Goal: Information Seeking & Learning: Learn about a topic

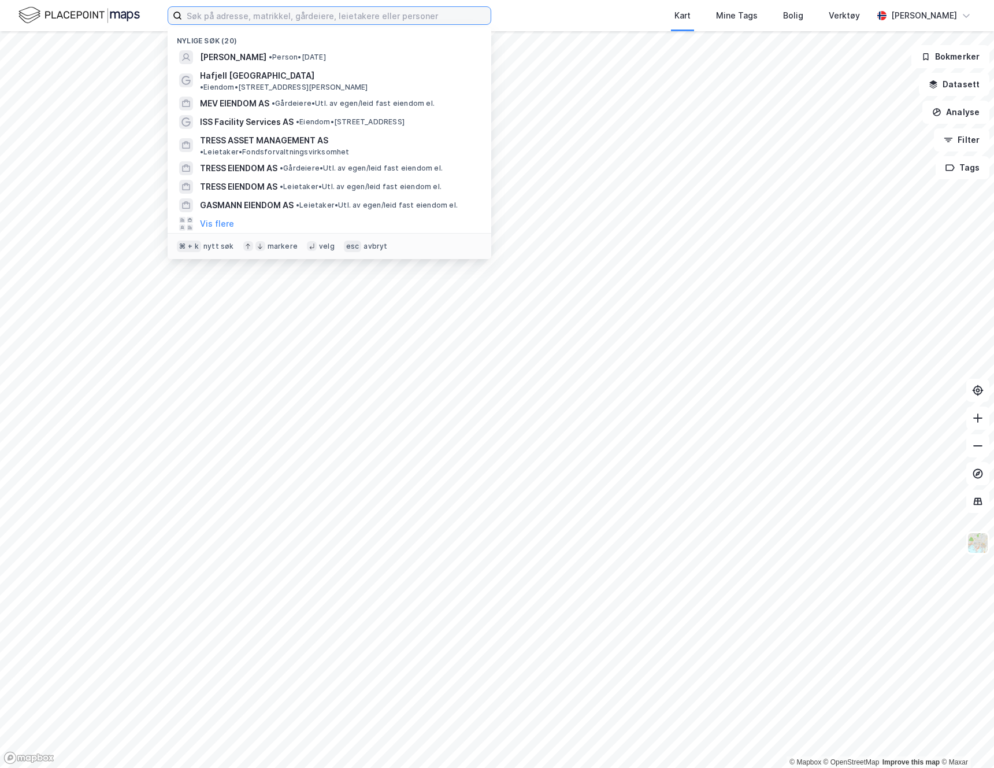
click at [342, 13] on input at bounding box center [336, 15] width 309 height 17
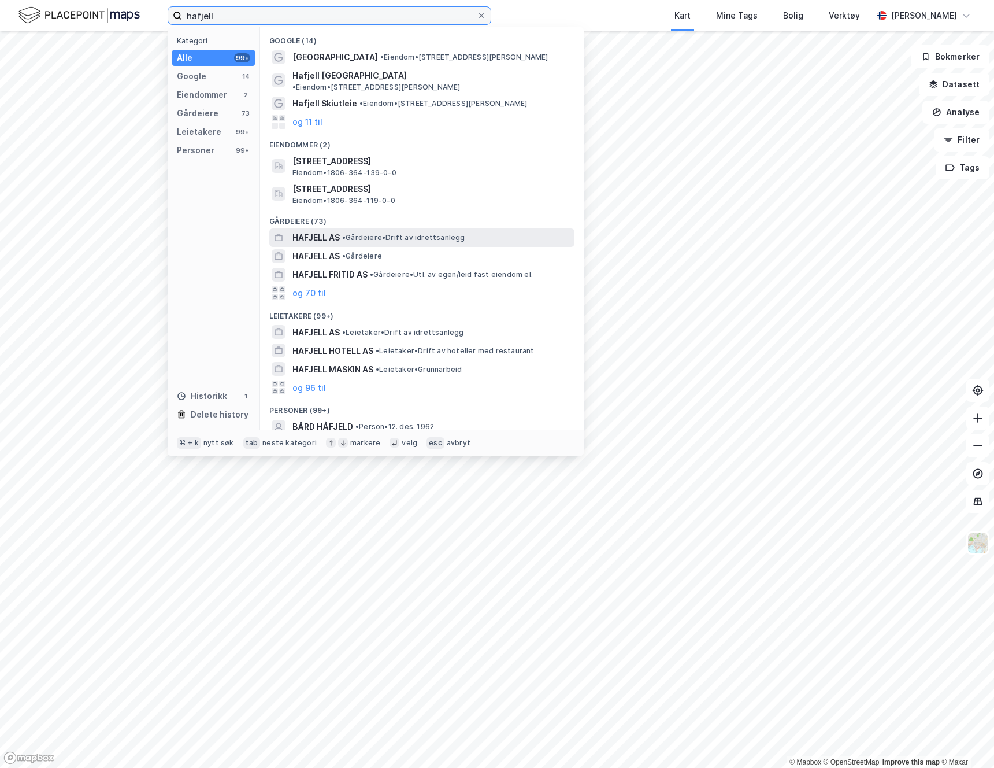
type input "hafjell"
click at [335, 231] on span "HAFJELL AS" at bounding box center [316, 238] width 47 height 14
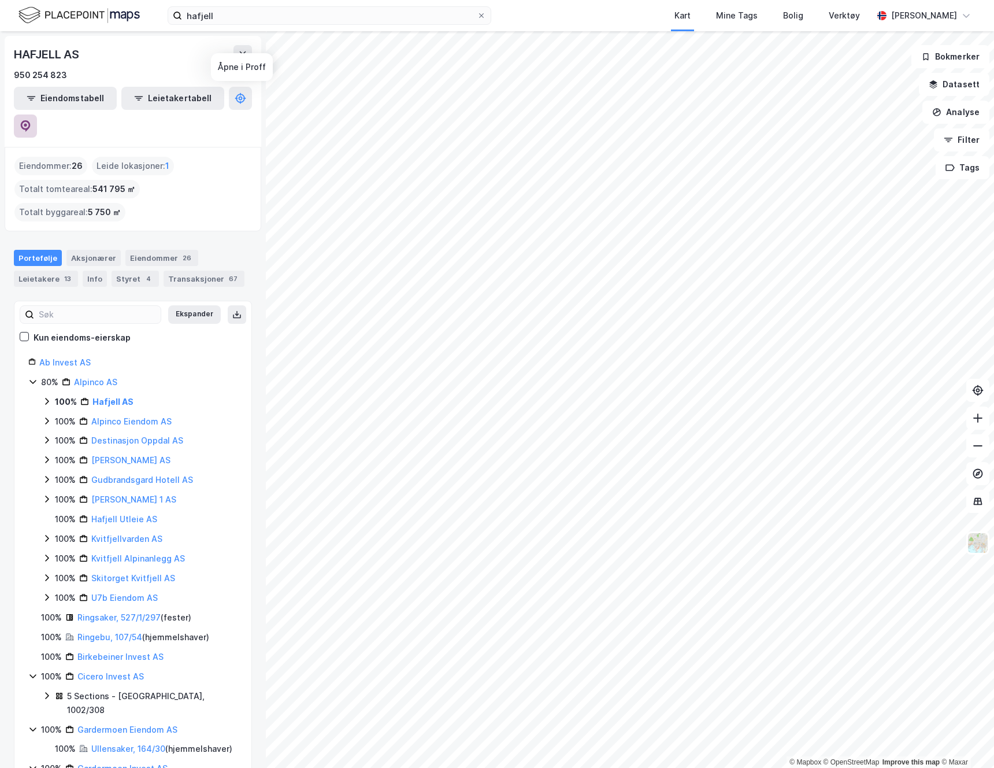
click at [27, 123] on icon at bounding box center [25, 124] width 3 height 3
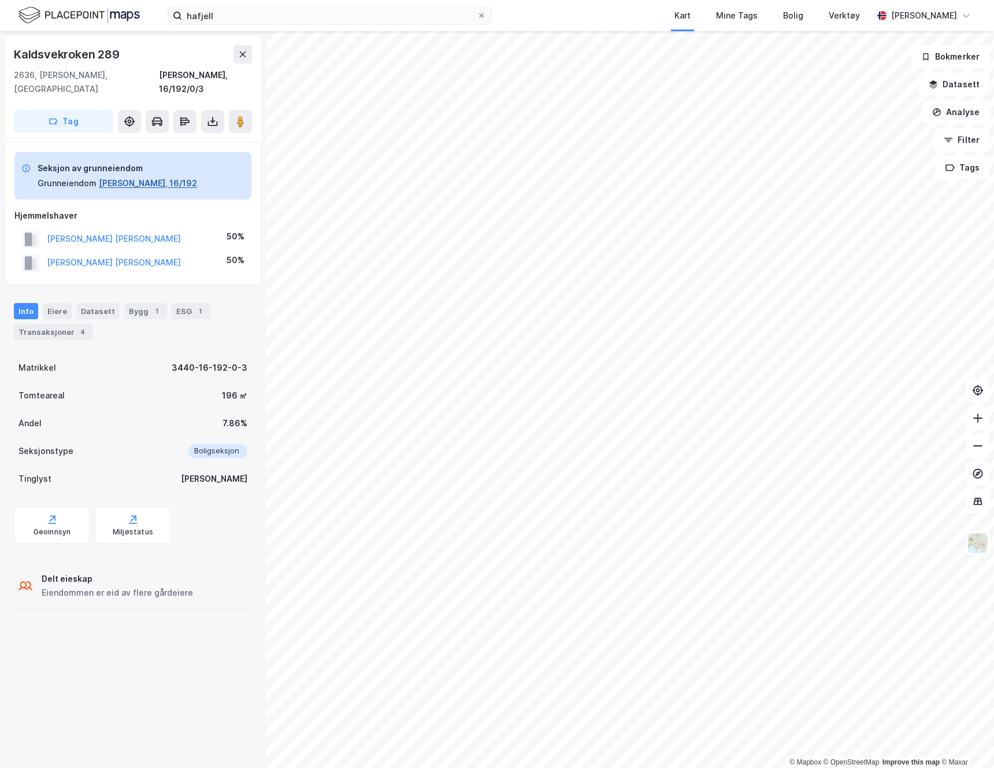
click at [134, 176] on button "[PERSON_NAME], 16/192" at bounding box center [148, 183] width 98 height 14
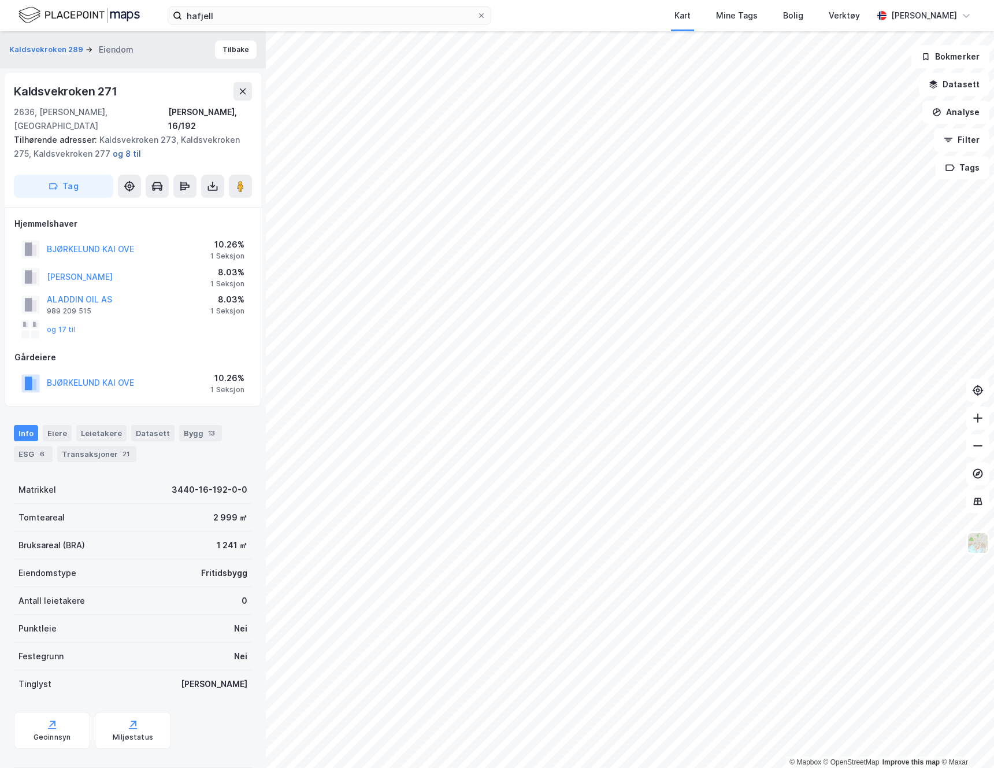
click at [0, 0] on button "og 8 til" at bounding box center [0, 0] width 0 height 0
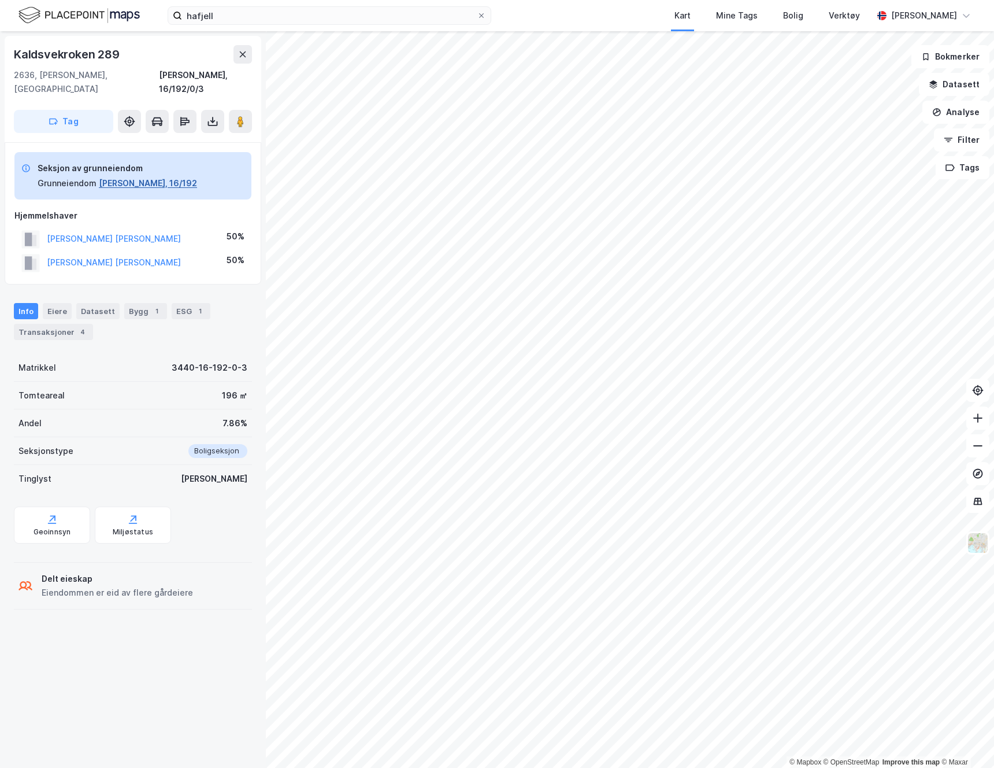
click at [117, 176] on button "[PERSON_NAME], 16/192" at bounding box center [148, 183] width 98 height 14
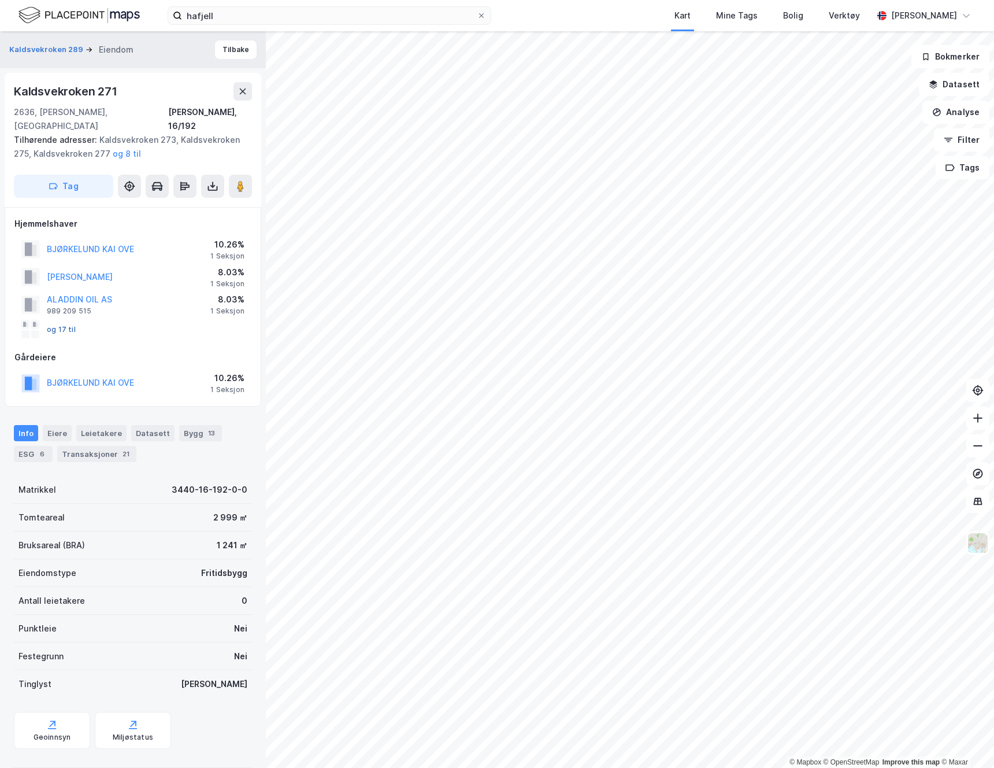
click at [0, 0] on button "og 17 til" at bounding box center [0, 0] width 0 height 0
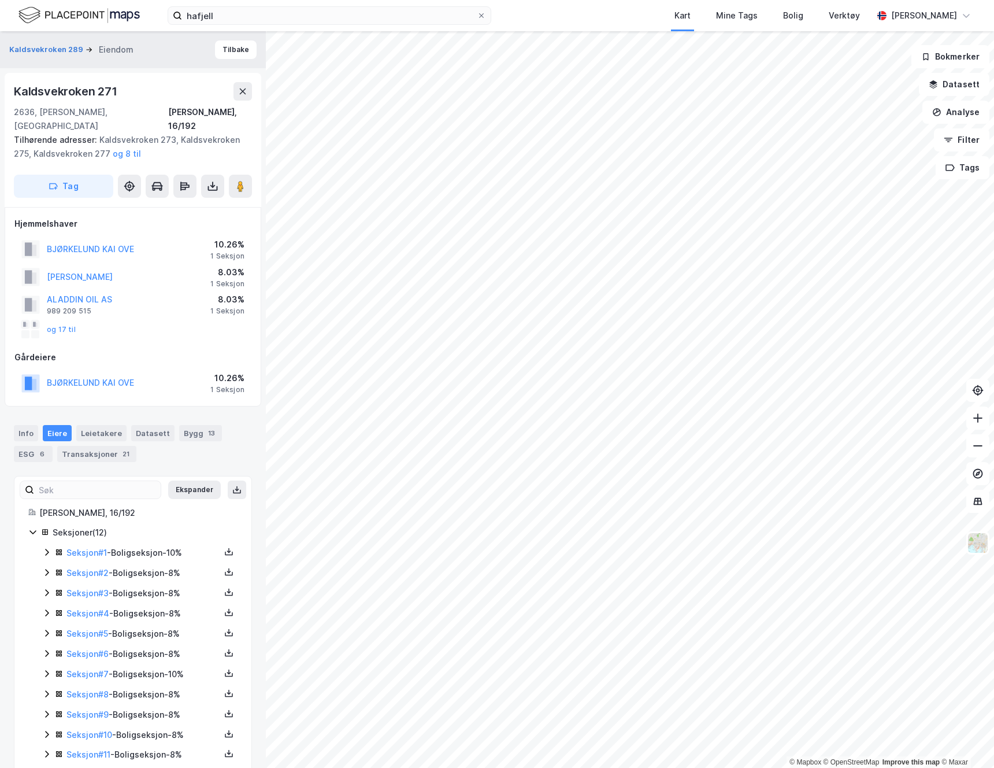
scroll to position [29, 0]
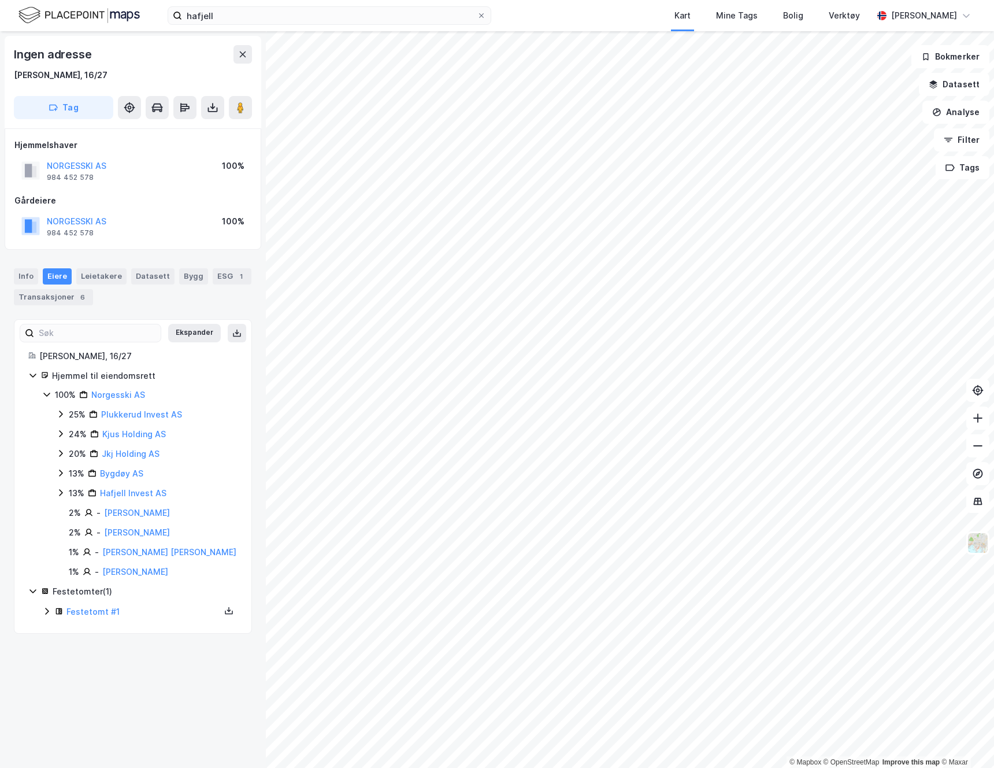
click at [254, 603] on div "© Mapbox © OpenStreetMap Improve this map © Maxar Ingen adresse [PERSON_NAME], …" at bounding box center [497, 399] width 994 height 737
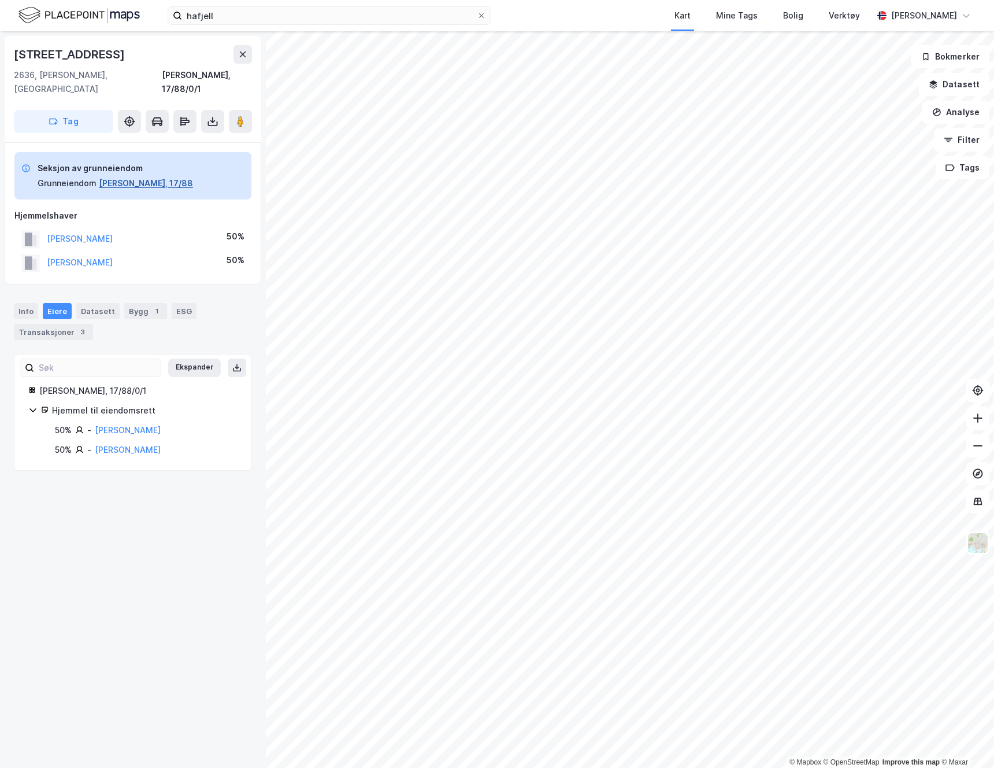
click at [127, 176] on button "[PERSON_NAME], 17/88" at bounding box center [146, 183] width 94 height 14
click at [127, 176] on button "[PERSON_NAME], 17/106" at bounding box center [148, 183] width 98 height 14
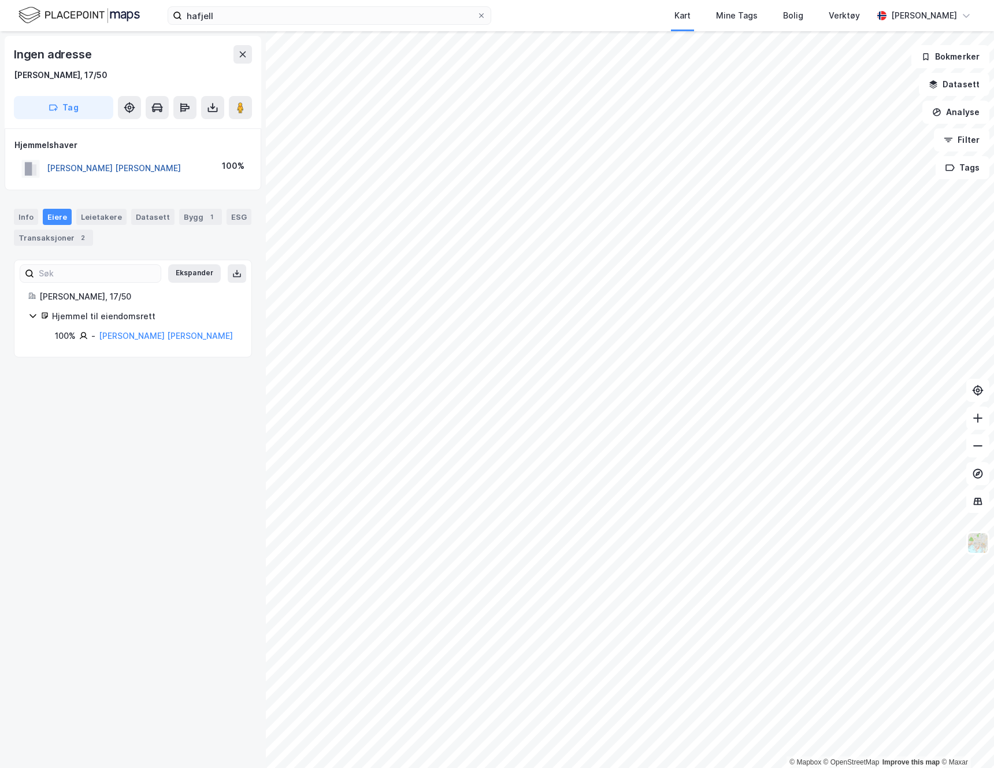
click at [0, 0] on button "[PERSON_NAME] [PERSON_NAME]" at bounding box center [0, 0] width 0 height 0
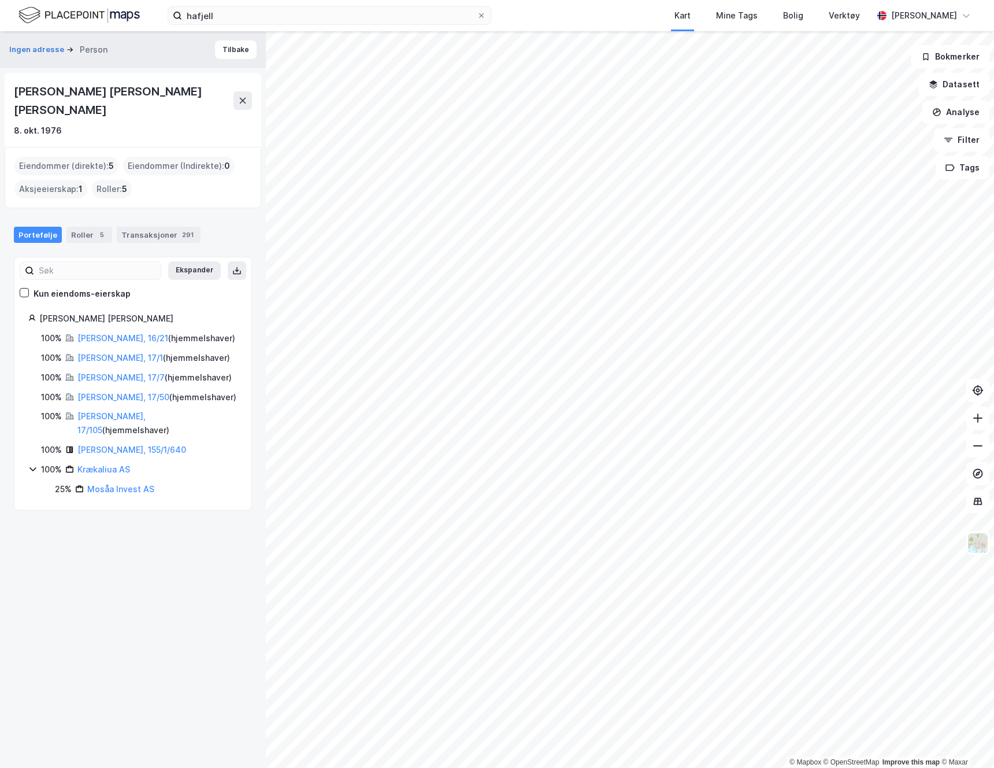
click at [54, 157] on div "Eiendommer (direkte) : 5" at bounding box center [66, 166] width 104 height 19
click at [161, 227] on div "Transaksjoner 291" at bounding box center [159, 235] width 84 height 16
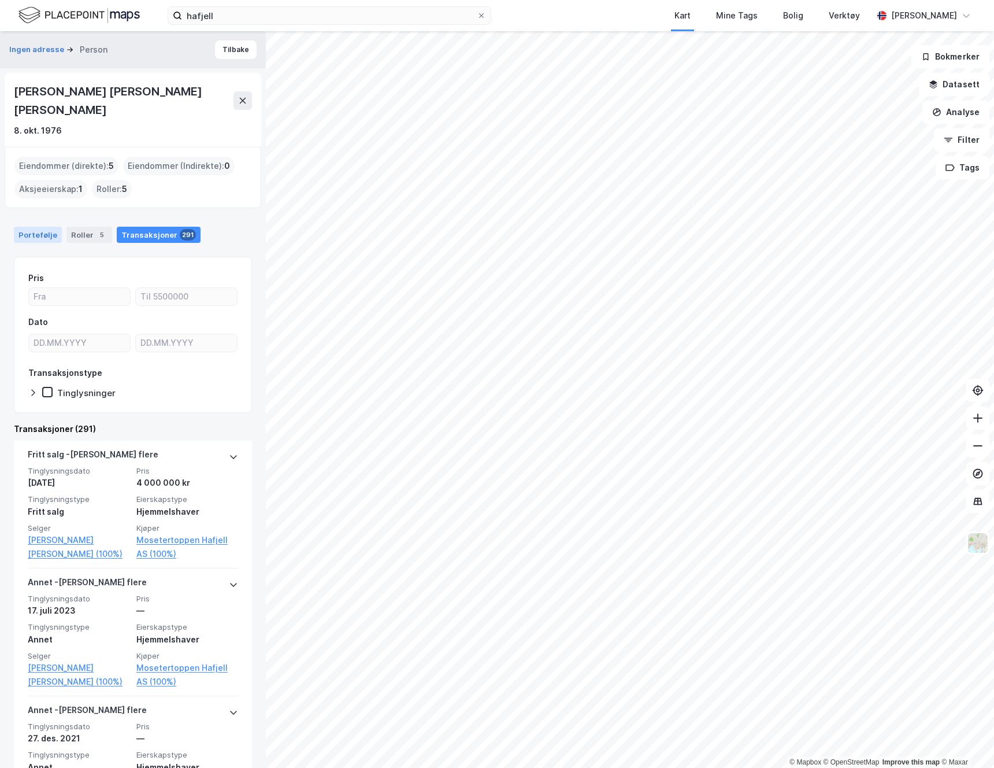
click at [28, 227] on div "Portefølje" at bounding box center [38, 235] width 48 height 16
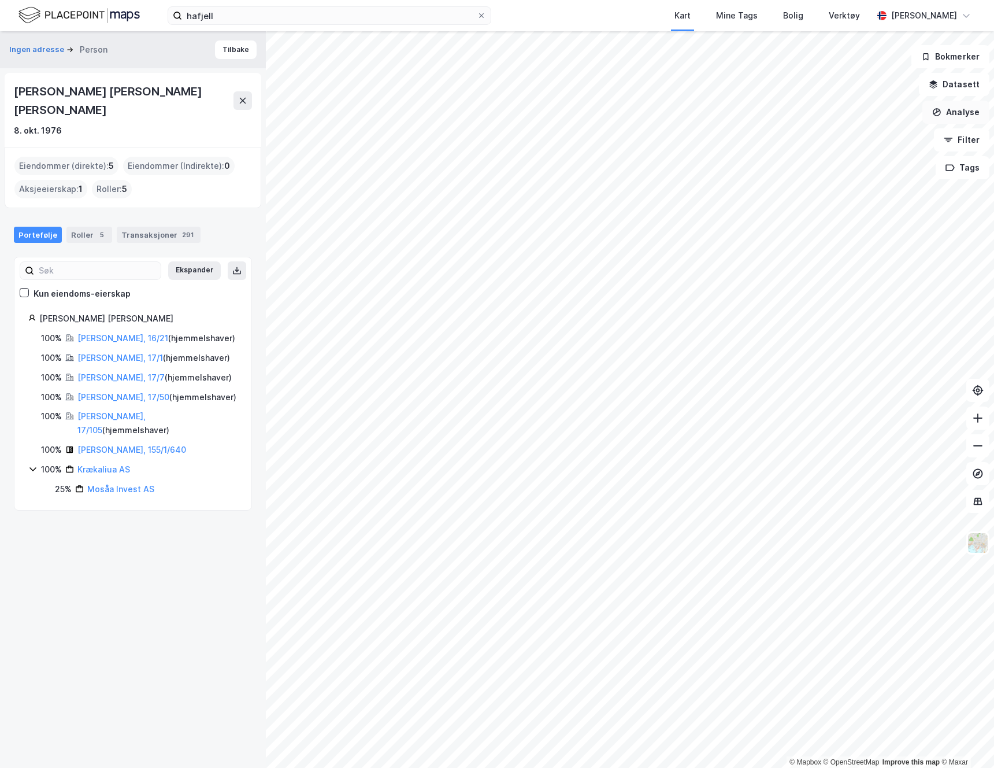
click at [957, 113] on button "Analyse" at bounding box center [956, 112] width 67 height 23
click at [837, 136] on div "Tegn område" at bounding box center [855, 137] width 101 height 10
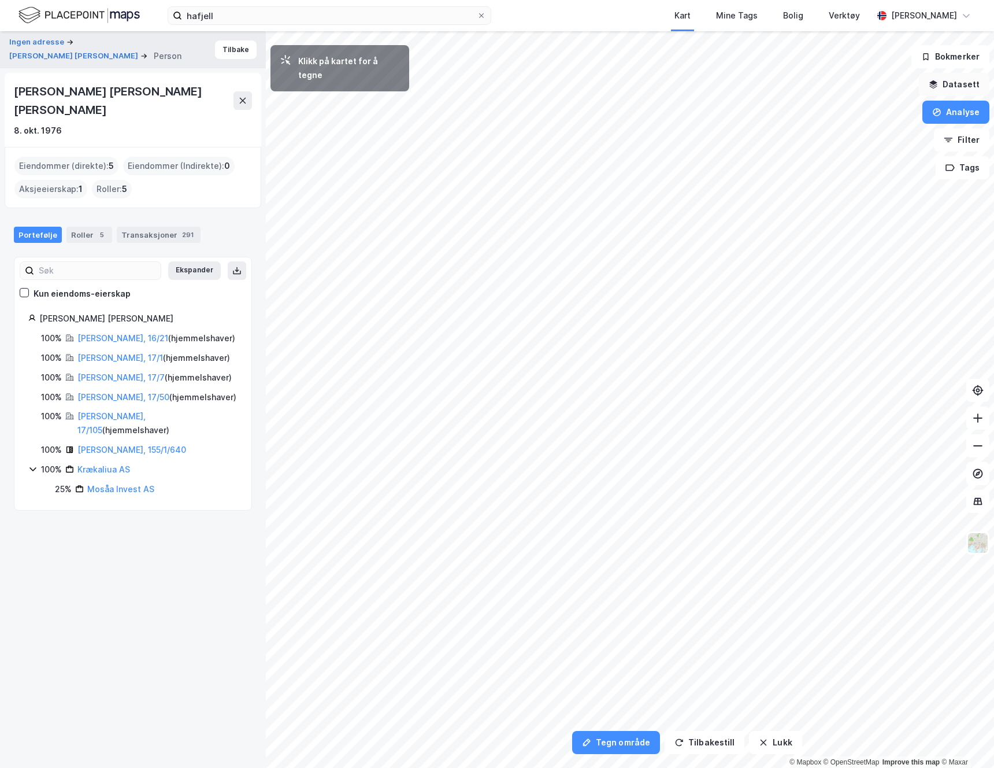
click at [959, 87] on button "Datasett" at bounding box center [954, 84] width 71 height 23
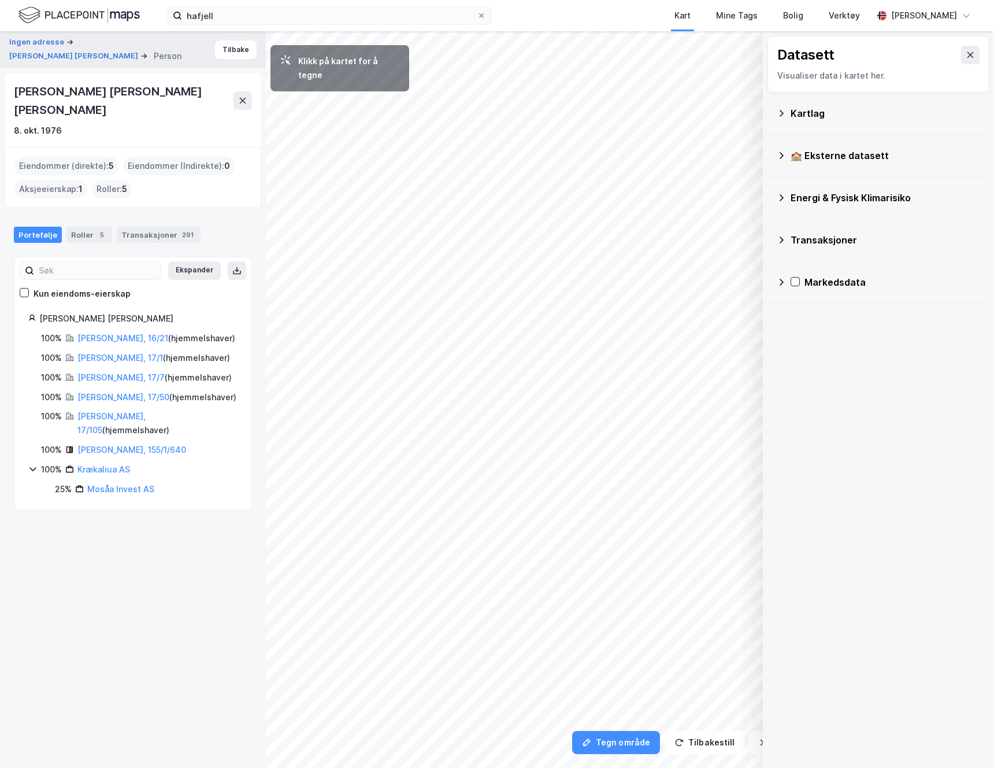
click at [951, 56] on div "Datasett" at bounding box center [879, 55] width 202 height 19
click at [966, 54] on icon at bounding box center [970, 54] width 9 height 9
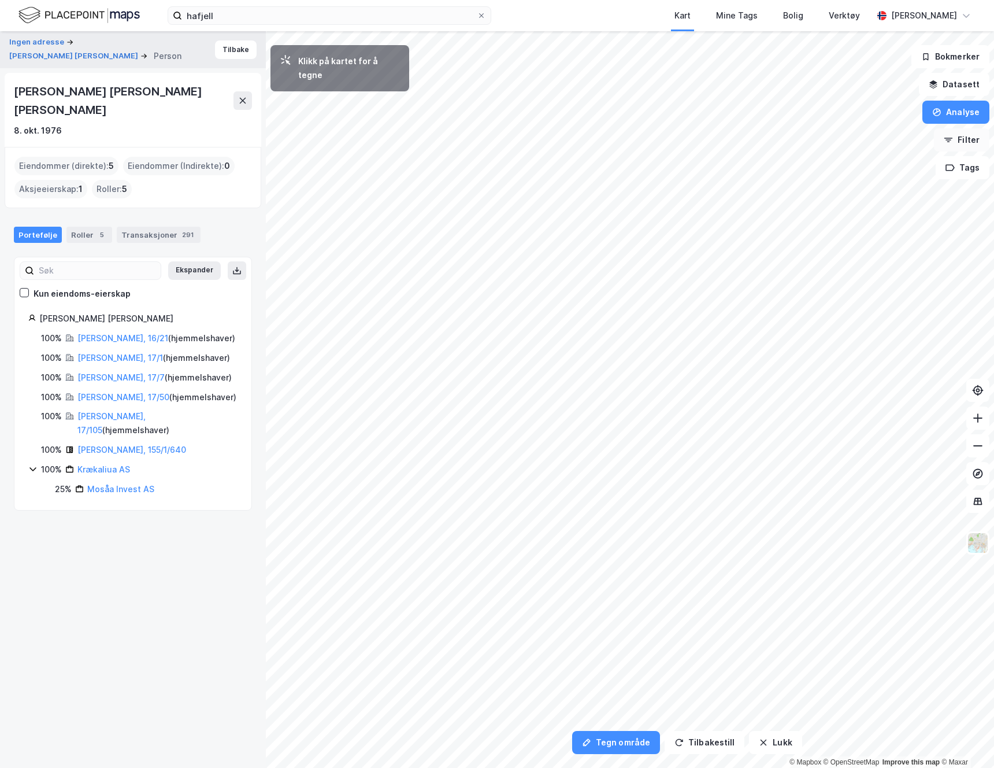
click at [960, 135] on button "Filter" at bounding box center [962, 139] width 56 height 23
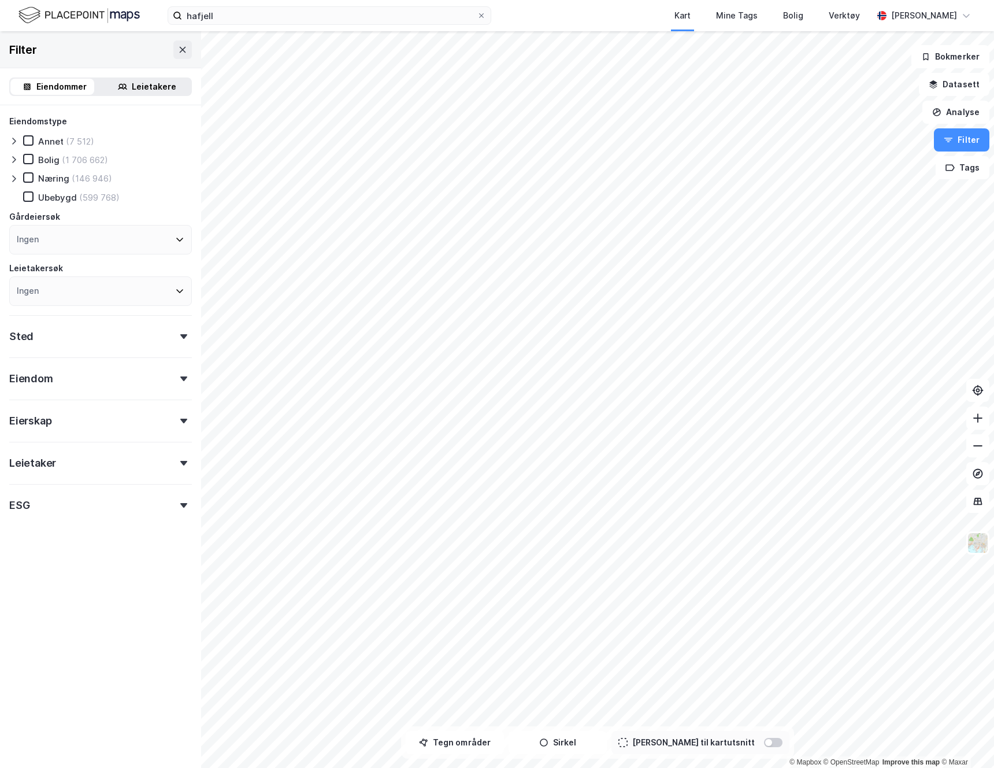
click at [764, 743] on div at bounding box center [773, 742] width 19 height 9
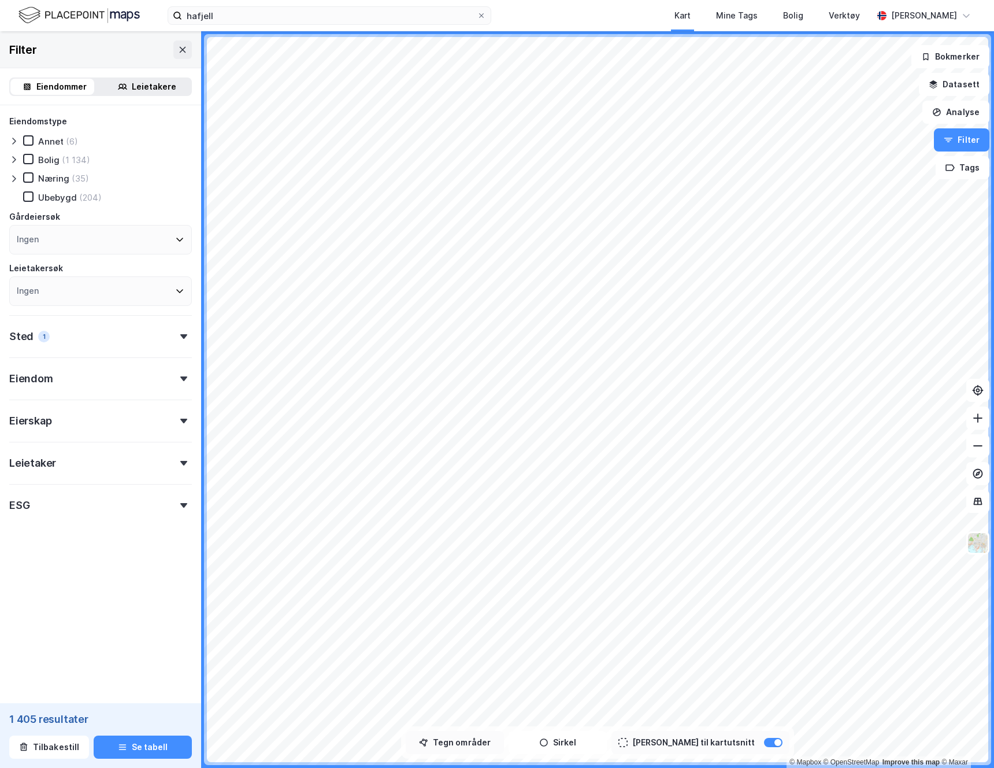
click at [476, 741] on button "Tegn områder" at bounding box center [455, 742] width 98 height 23
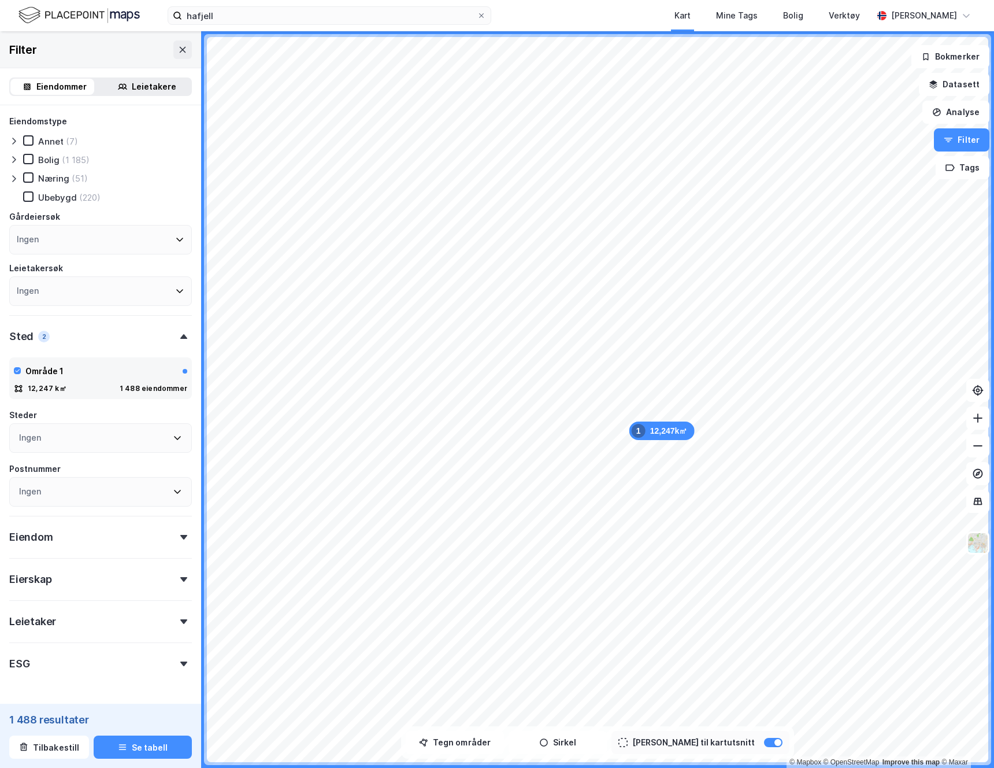
click at [80, 235] on div "Ingen" at bounding box center [100, 239] width 183 height 29
click at [123, 199] on div "Ubebygd (220)" at bounding box center [107, 197] width 169 height 12
click at [114, 543] on div "Eiendom" at bounding box center [100, 532] width 183 height 33
click at [114, 589] on div "Eierskap" at bounding box center [100, 574] width 183 height 33
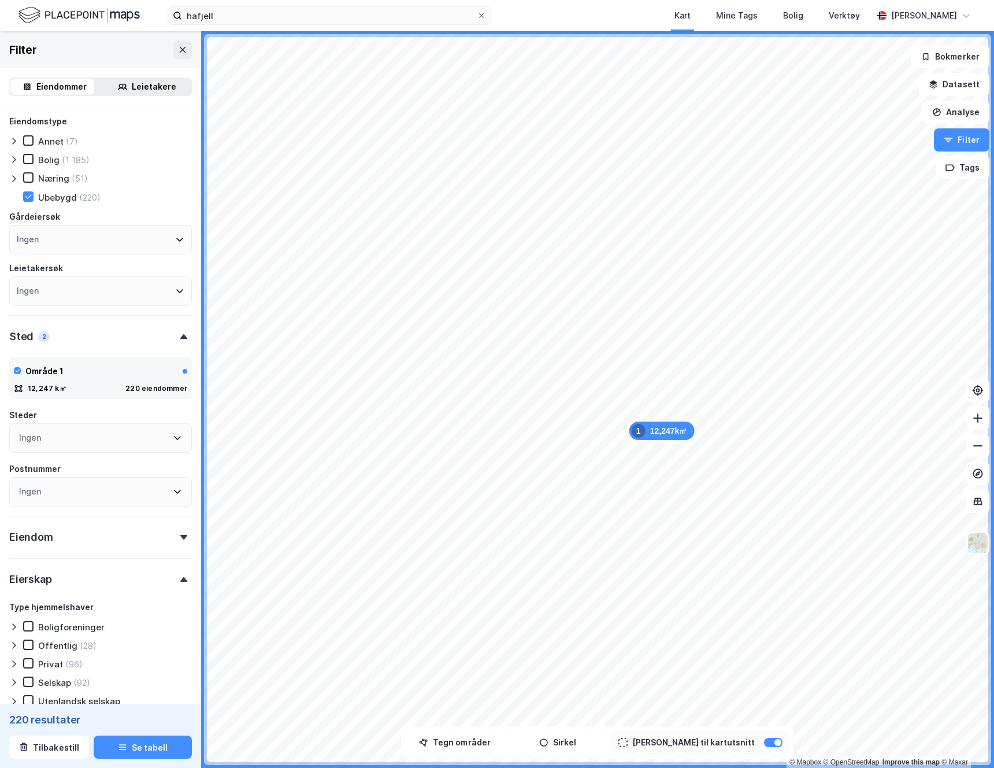
click at [117, 582] on div "Eierskap" at bounding box center [100, 574] width 183 height 33
click at [134, 749] on button "Se tabell" at bounding box center [143, 746] width 98 height 23
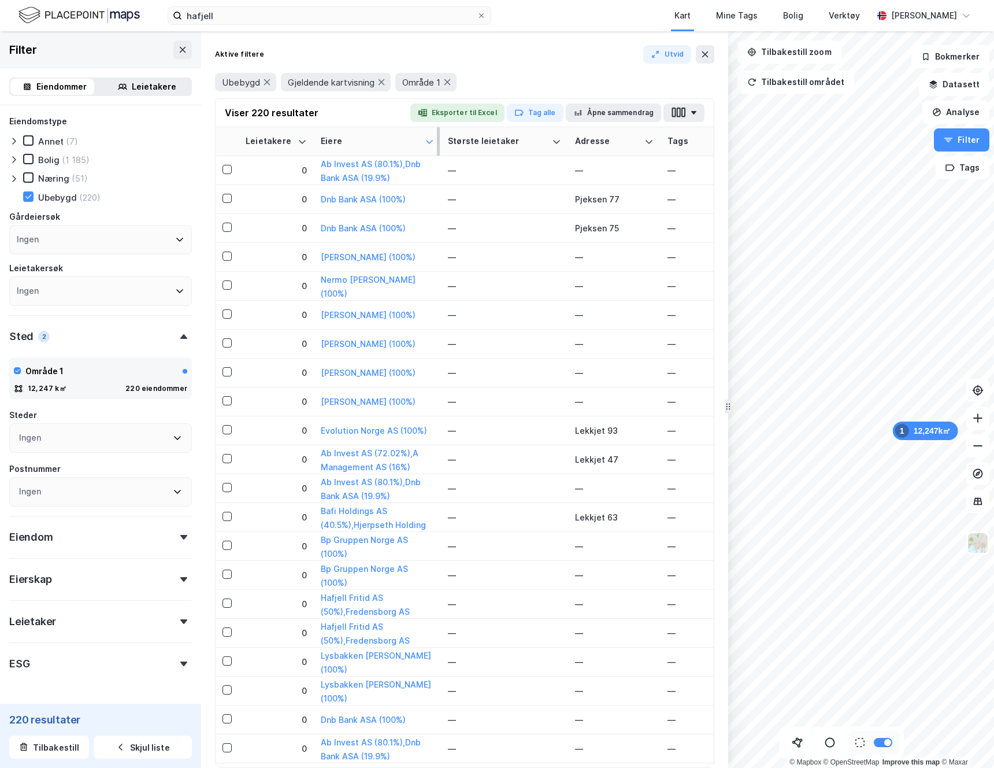
click at [430, 140] on icon at bounding box center [429, 141] width 9 height 9
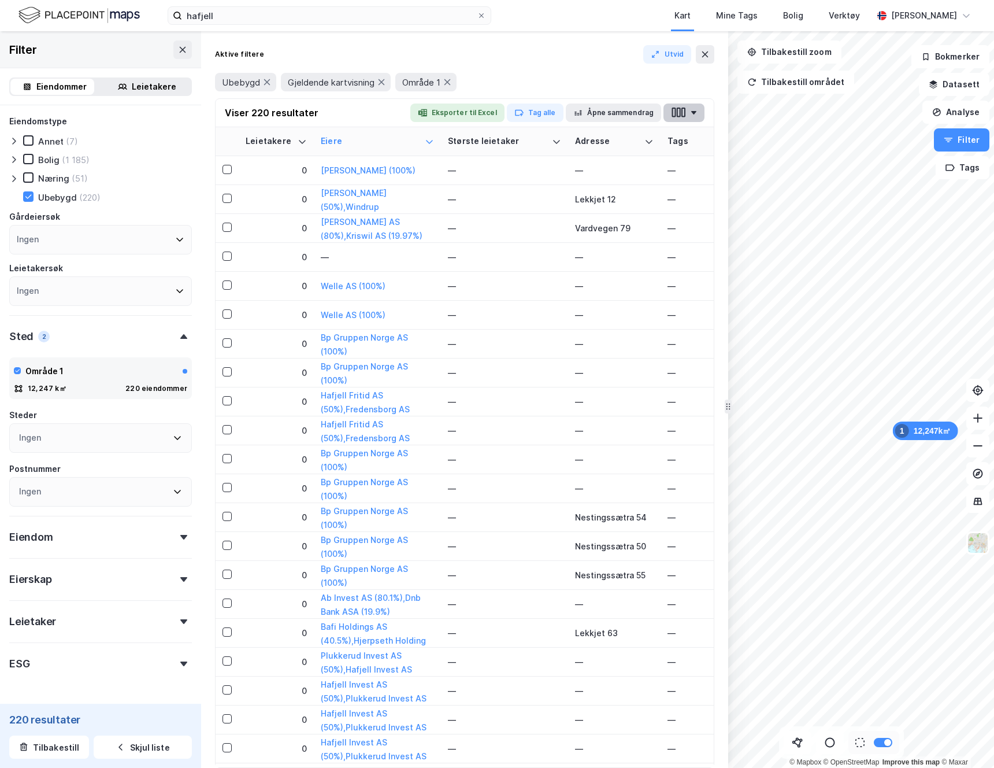
click at [696, 109] on button "button" at bounding box center [684, 112] width 41 height 19
click at [532, 49] on div "Aktive filtere Utvid" at bounding box center [465, 54] width 500 height 19
click at [693, 113] on icon "button" at bounding box center [694, 112] width 5 height 3
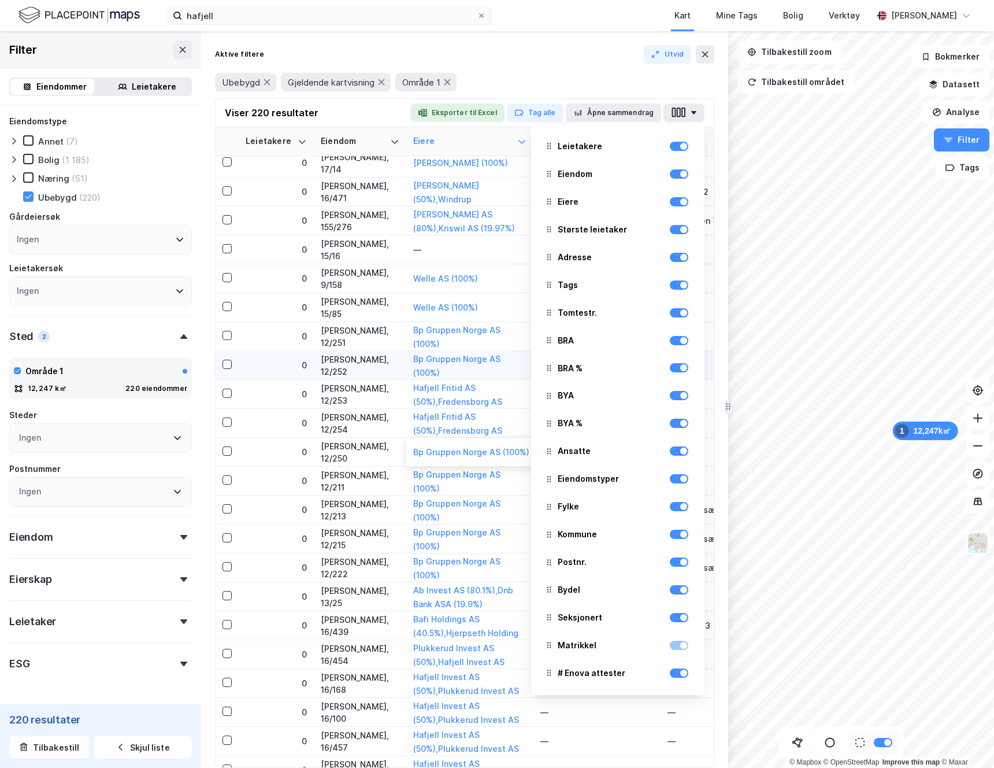
scroll to position [110, 0]
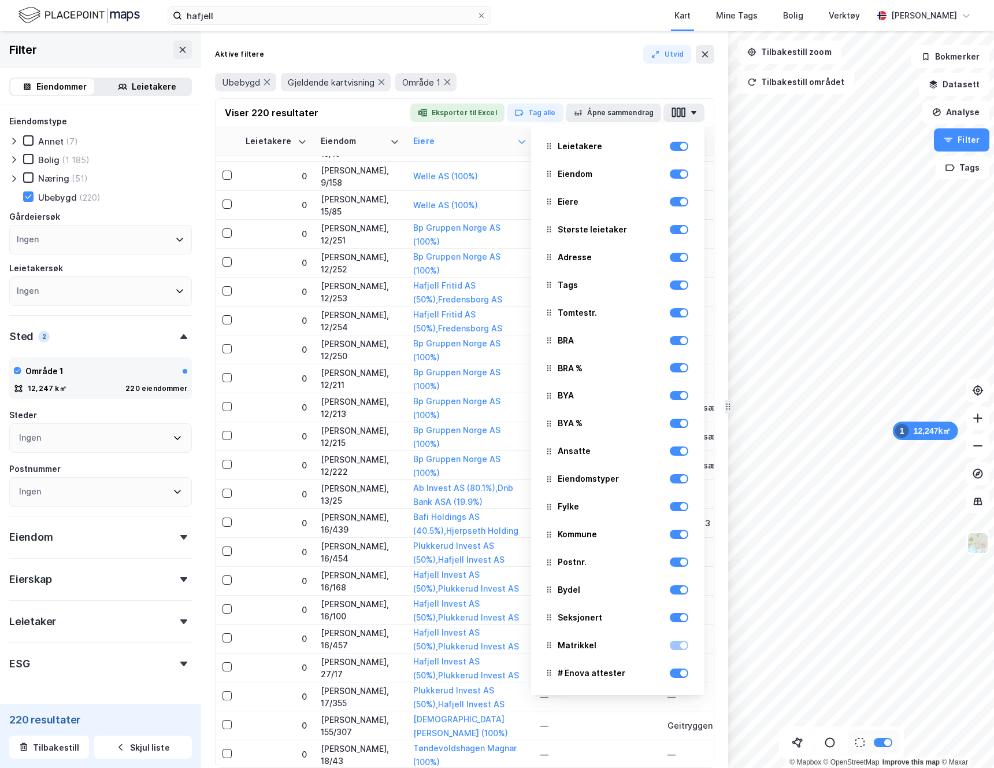
drag, startPoint x: 548, startPoint y: 286, endPoint x: 540, endPoint y: 32, distance: 253.4
click at [596, 80] on div "Ubebygd Gjeldende kartvisning Område 1" at bounding box center [465, 82] width 500 height 19
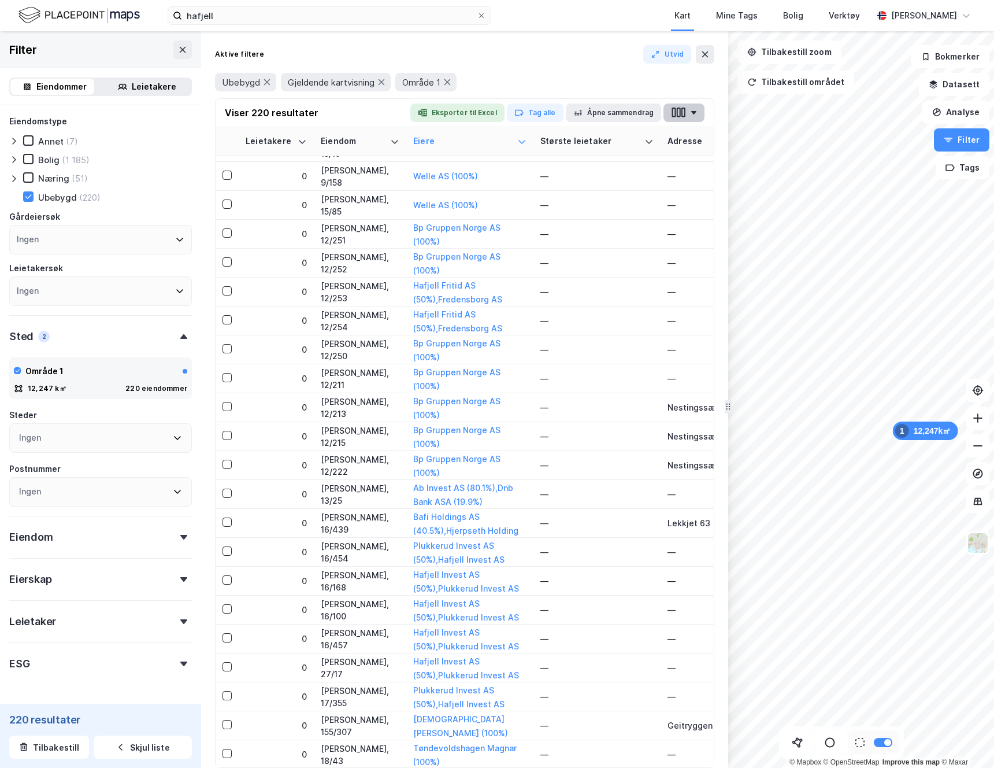
click at [674, 114] on icon "button" at bounding box center [678, 112] width 15 height 12
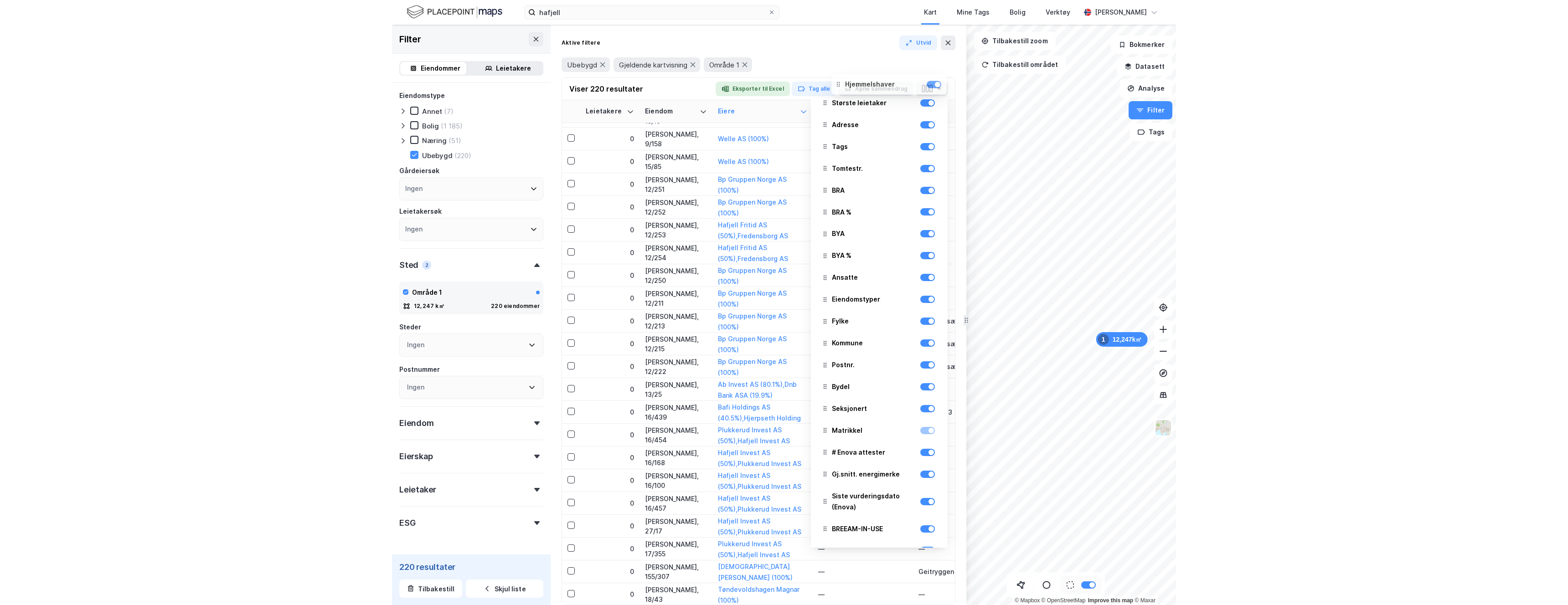
scroll to position [0, 0]
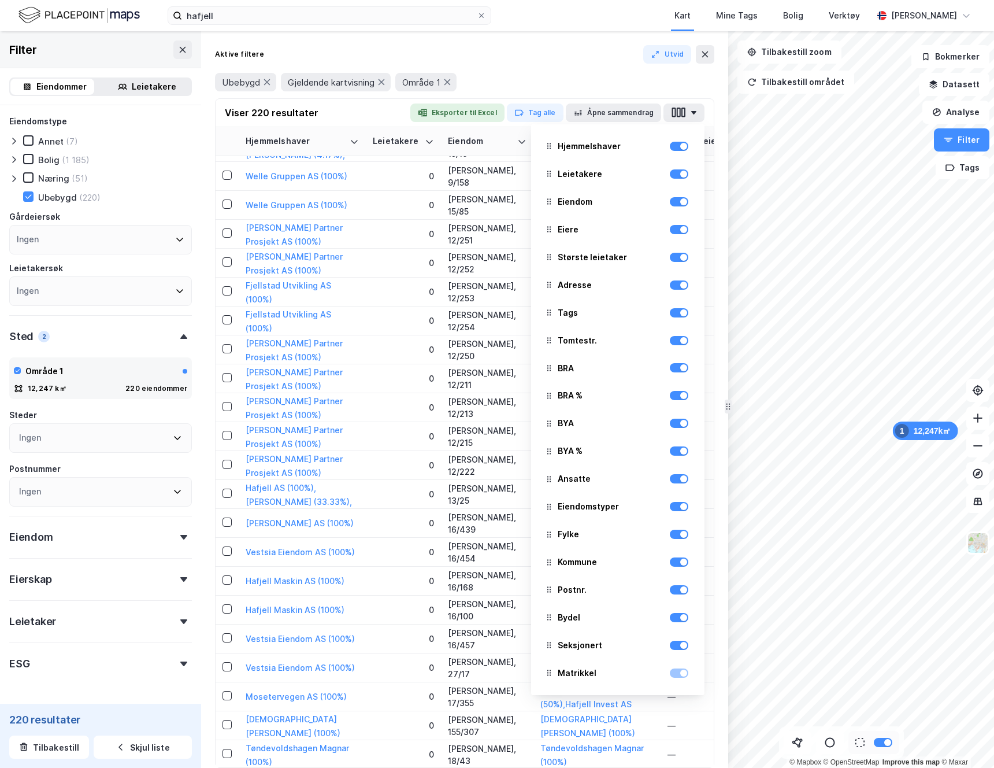
click at [570, 62] on div "Aktive filtere Utvid" at bounding box center [465, 54] width 500 height 19
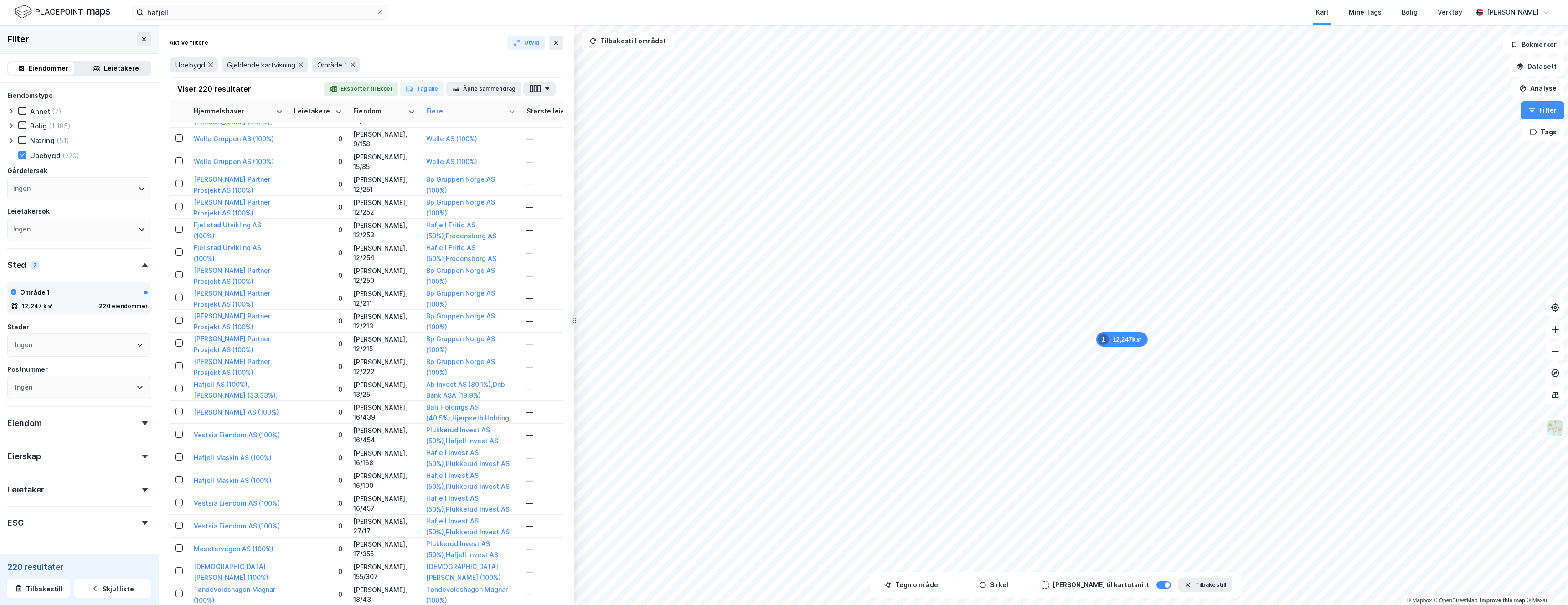
click at [543, 9] on div "Kart Mine Tags [PERSON_NAME] Verktøy" at bounding box center [952, 12] width 1041 height 24
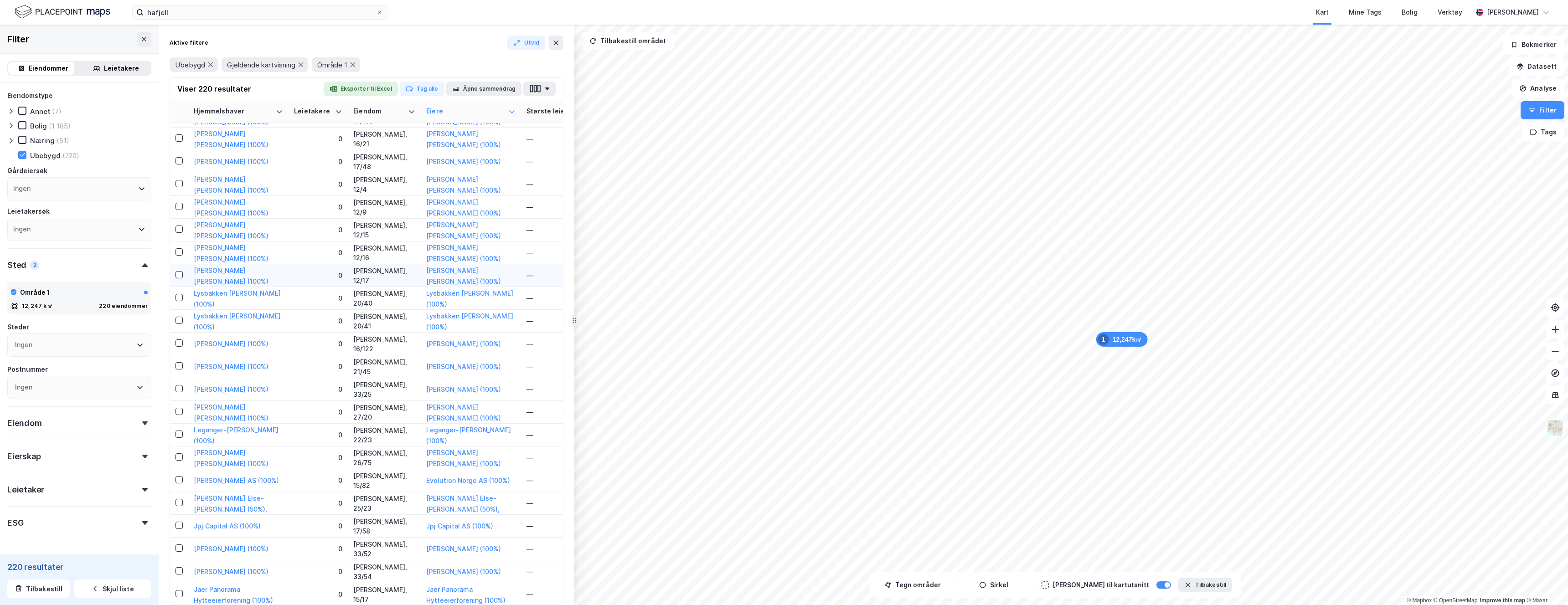
scroll to position [3971, 0]
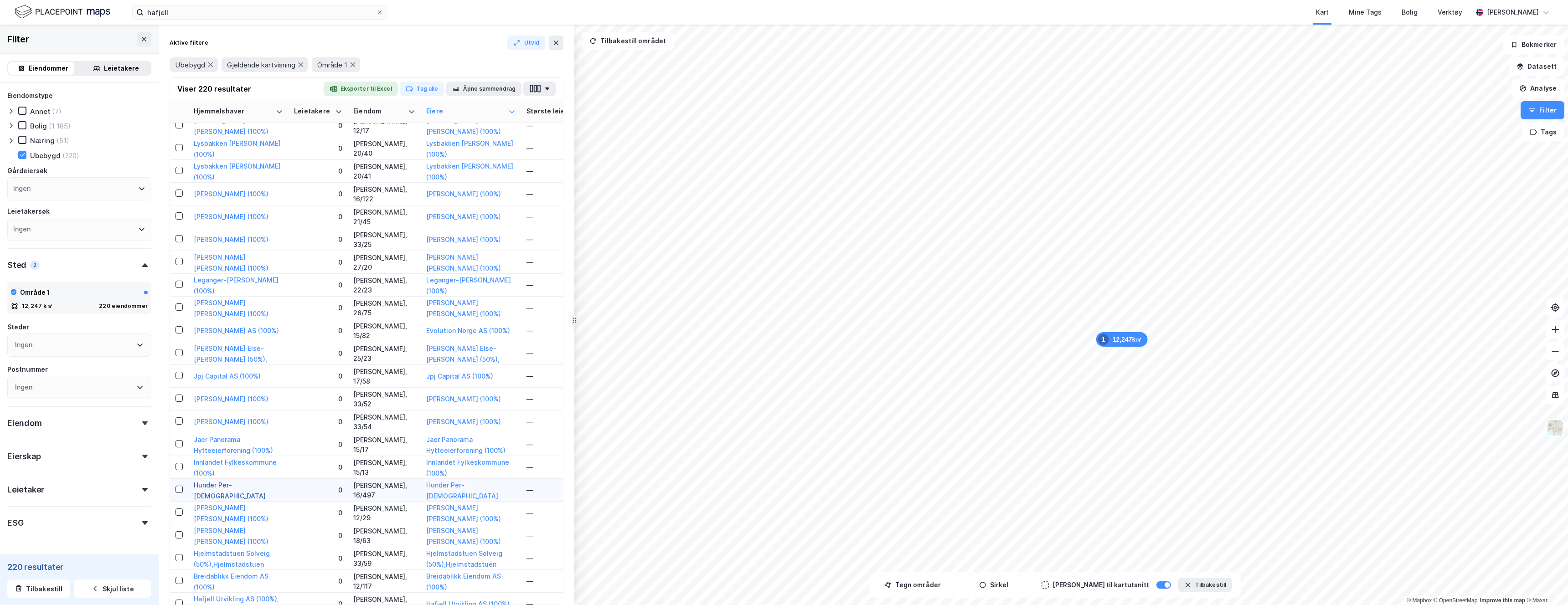
click at [0, 0] on button "Hunder Per-[DEMOGRAPHIC_DATA] (100%)" at bounding box center [0, 0] width 0 height 0
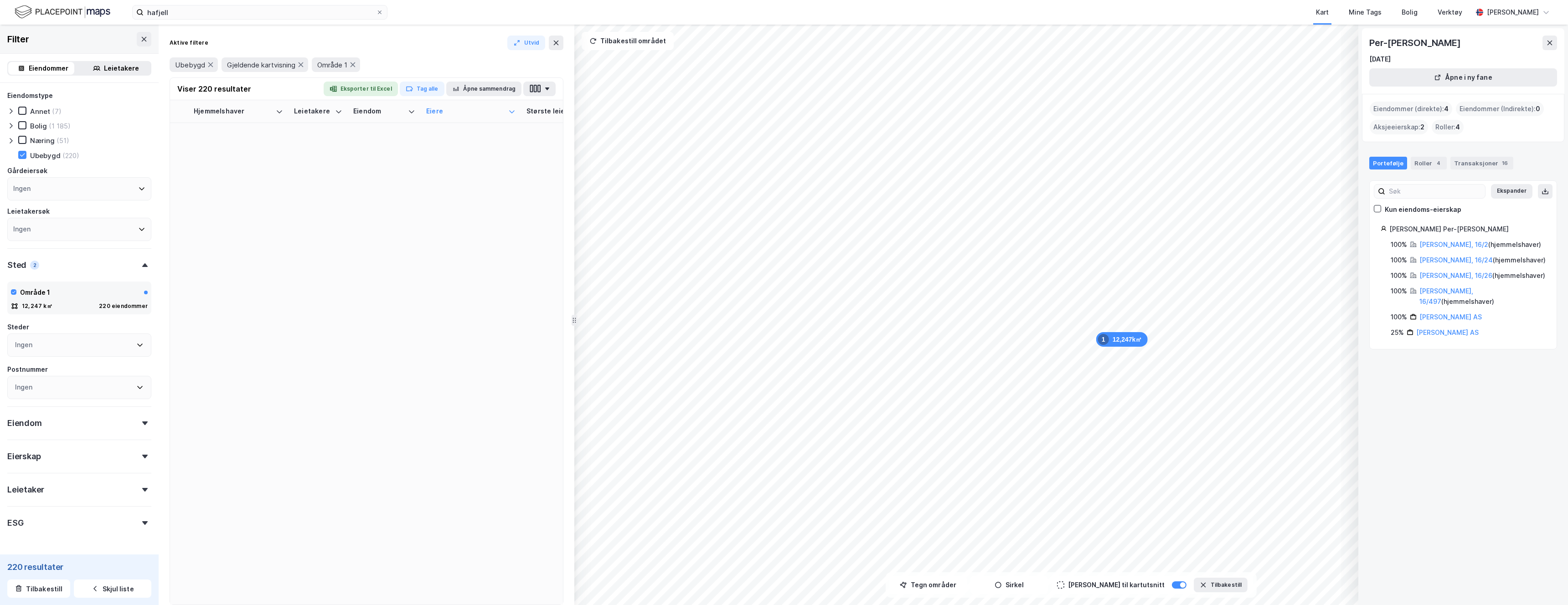
scroll to position [0, 0]
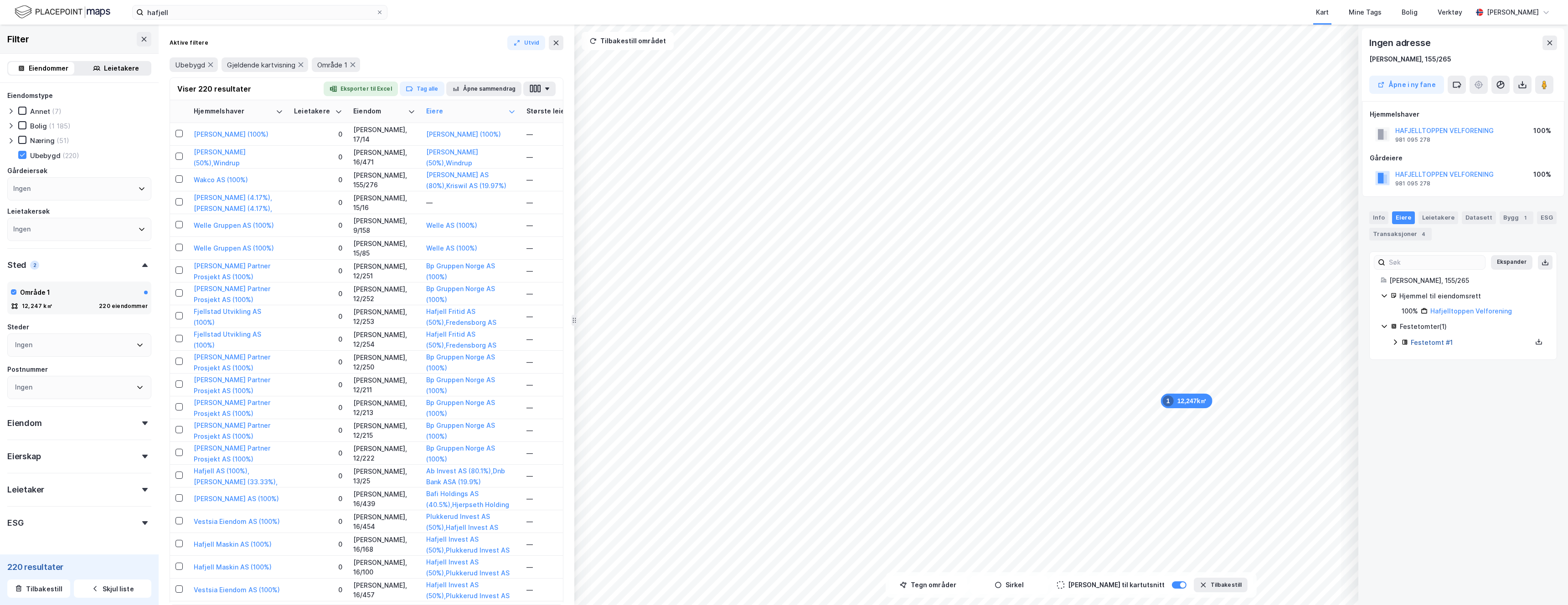
click at [784, 343] on link "Festetomt #1" at bounding box center [1431, 343] width 42 height 8
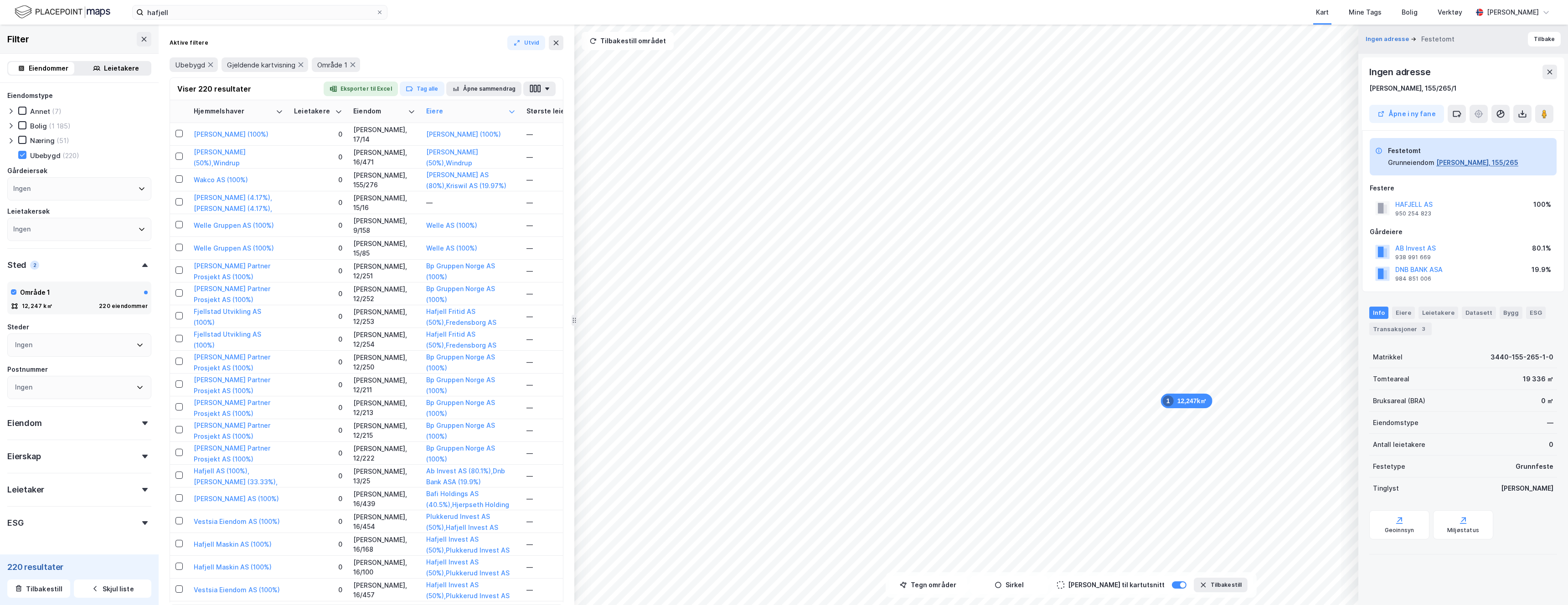
click at [784, 162] on button "[PERSON_NAME], 155/265" at bounding box center [1477, 162] width 82 height 11
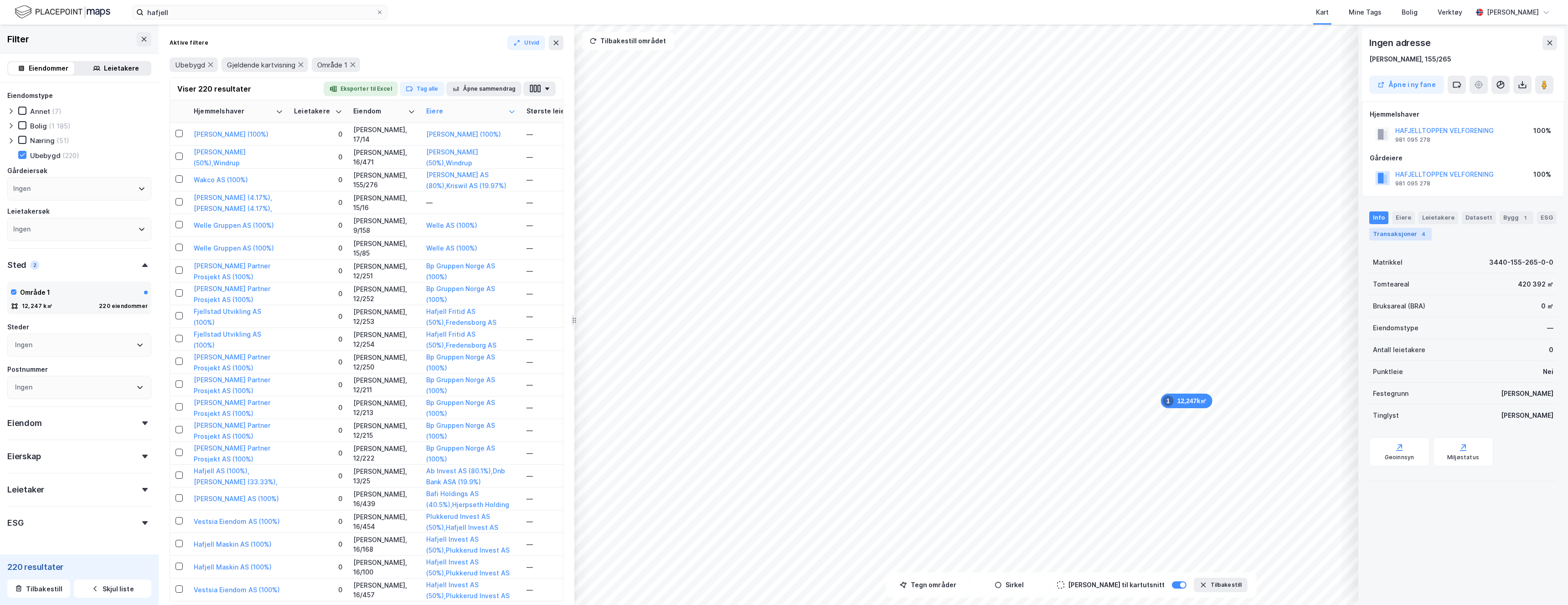
click at [784, 232] on div "Transaksjoner 4" at bounding box center [1400, 234] width 62 height 13
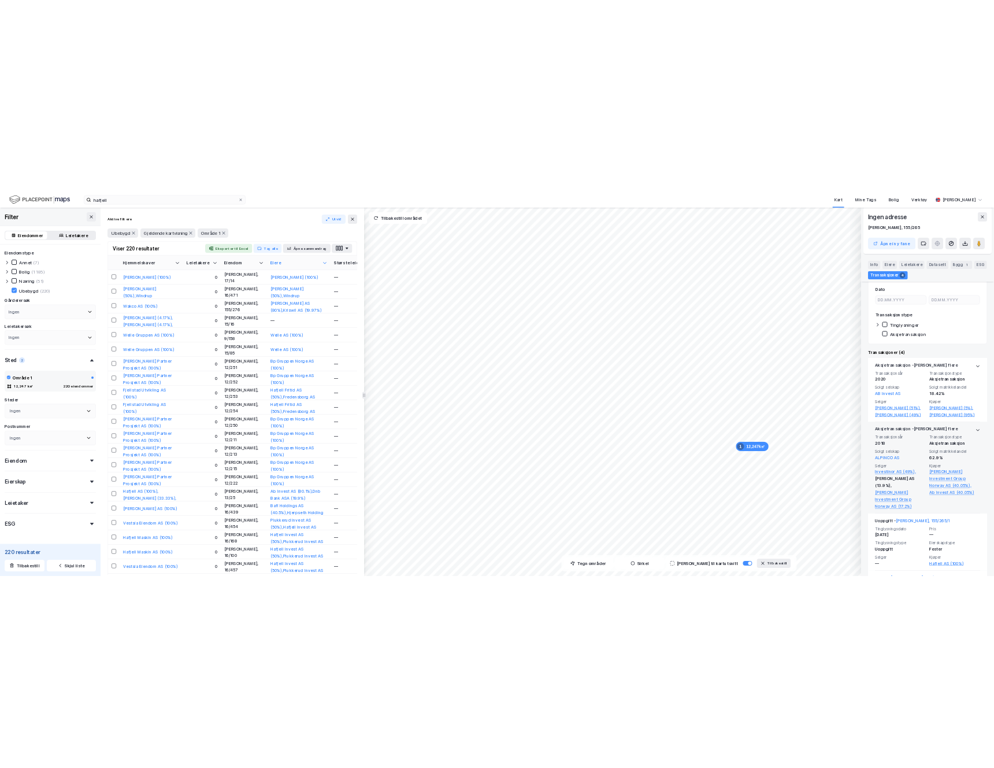
scroll to position [195, 0]
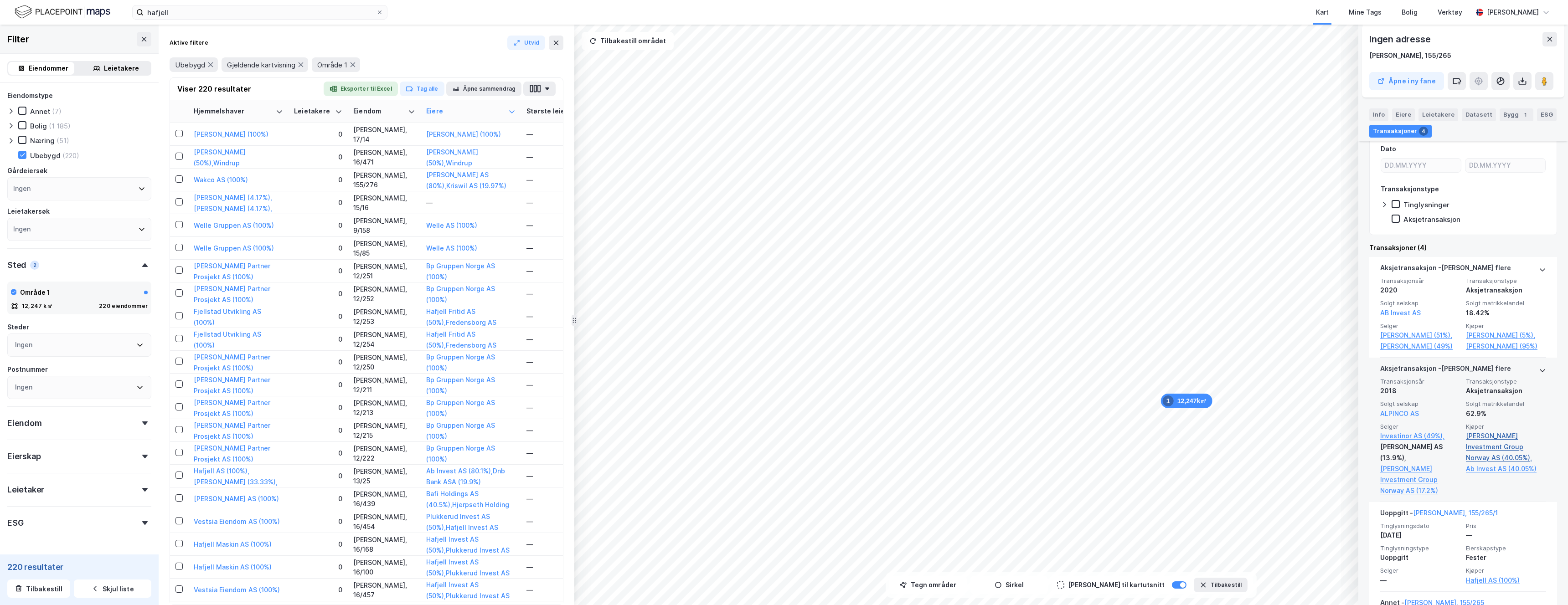
click at [784, 438] on link "[PERSON_NAME] Investment Group Norway AS (40.05%)," at bounding box center [1506, 447] width 80 height 33
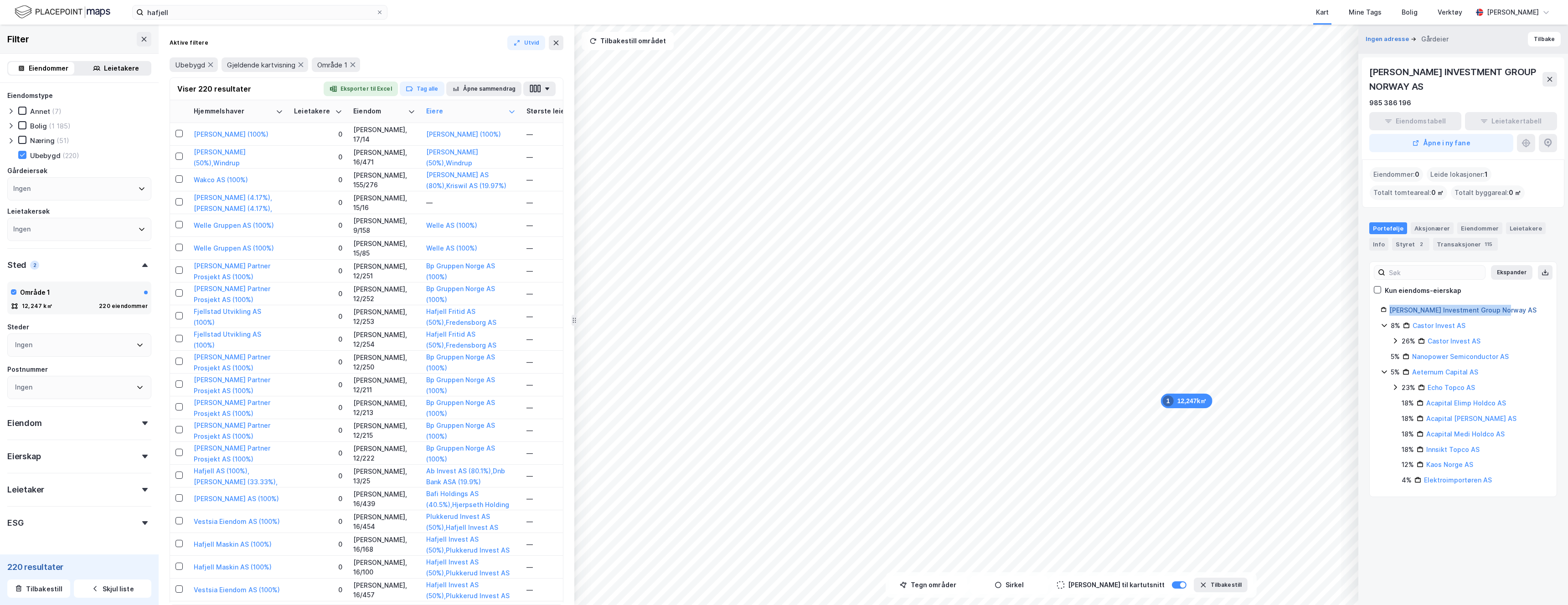
drag, startPoint x: 1510, startPoint y: 310, endPoint x: 1391, endPoint y: 310, distance: 119.0
click at [784, 310] on div "[PERSON_NAME] Investment Group Norway AS" at bounding box center [1467, 310] width 156 height 11
copy link "[PERSON_NAME] Investment Group Norway AS"
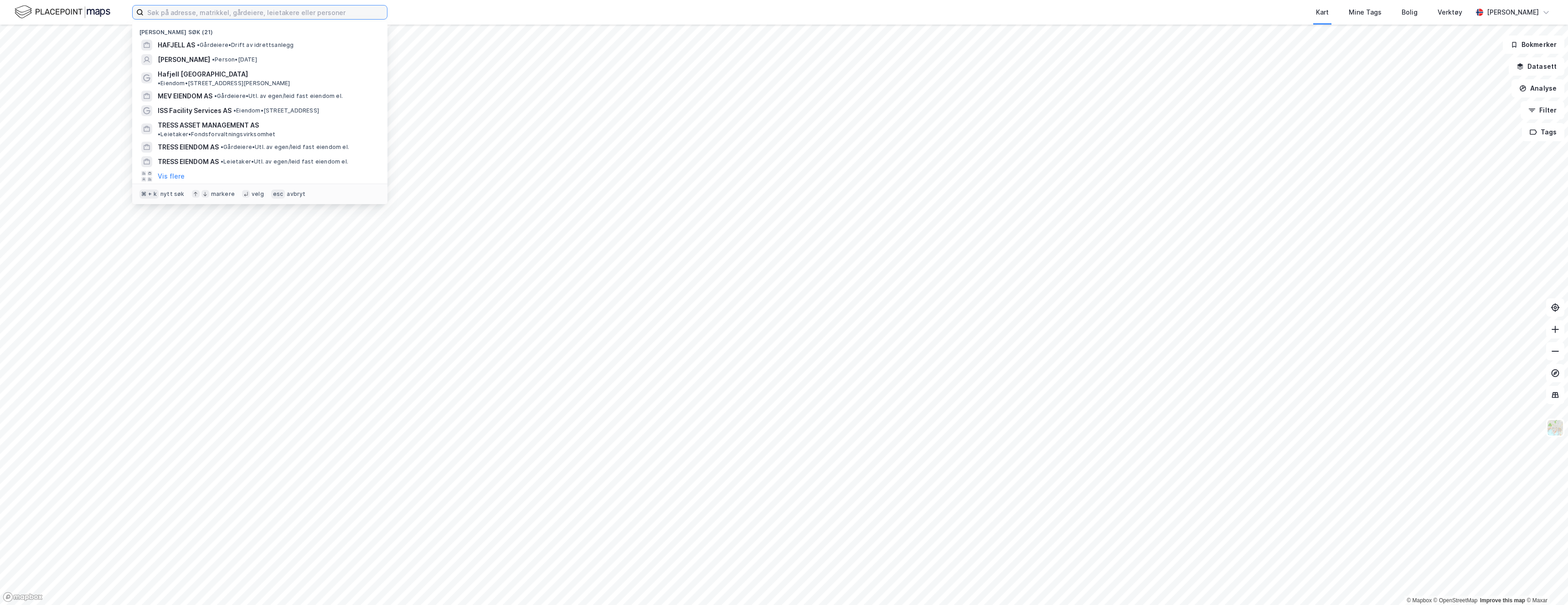
click at [277, 6] on input at bounding box center [265, 12] width 244 height 13
paste input "[PERSON_NAME] Investment Group Norway AS"
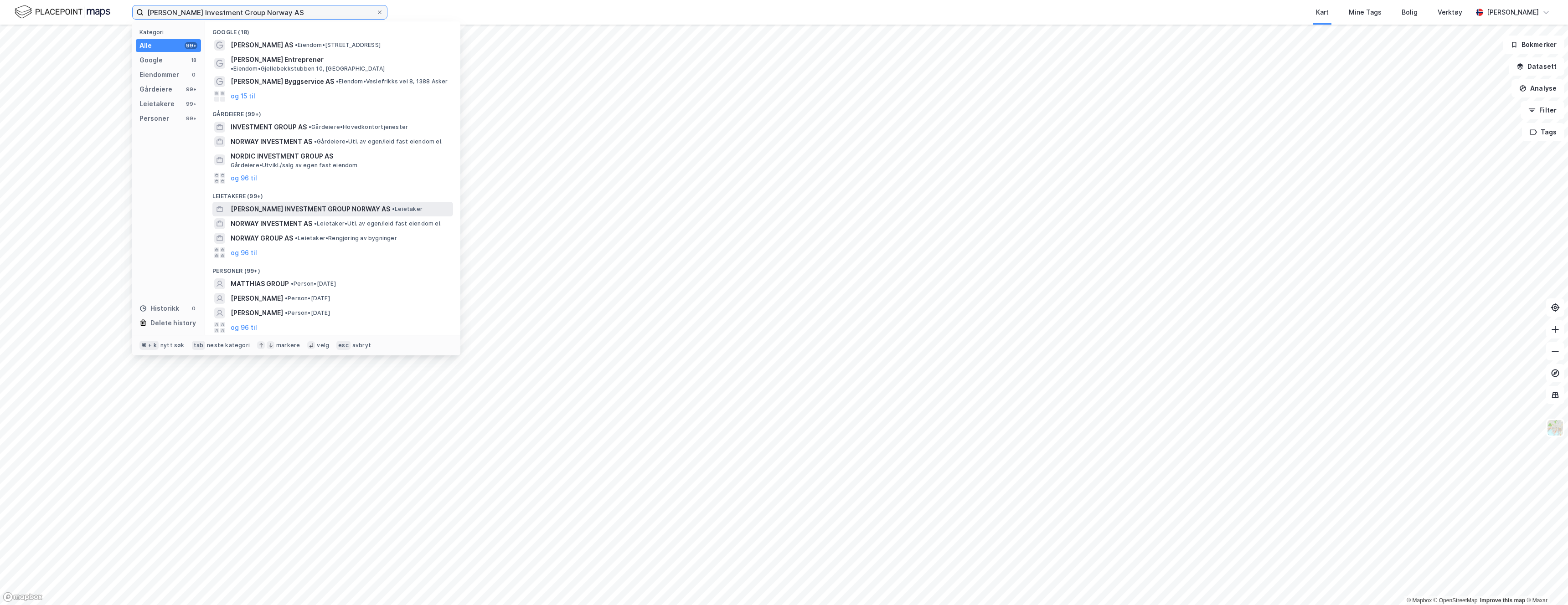
type input "[PERSON_NAME] Investment Group Norway AS"
click at [292, 203] on span "[PERSON_NAME] INVESTMENT GROUP NORWAY AS" at bounding box center [311, 209] width 159 height 11
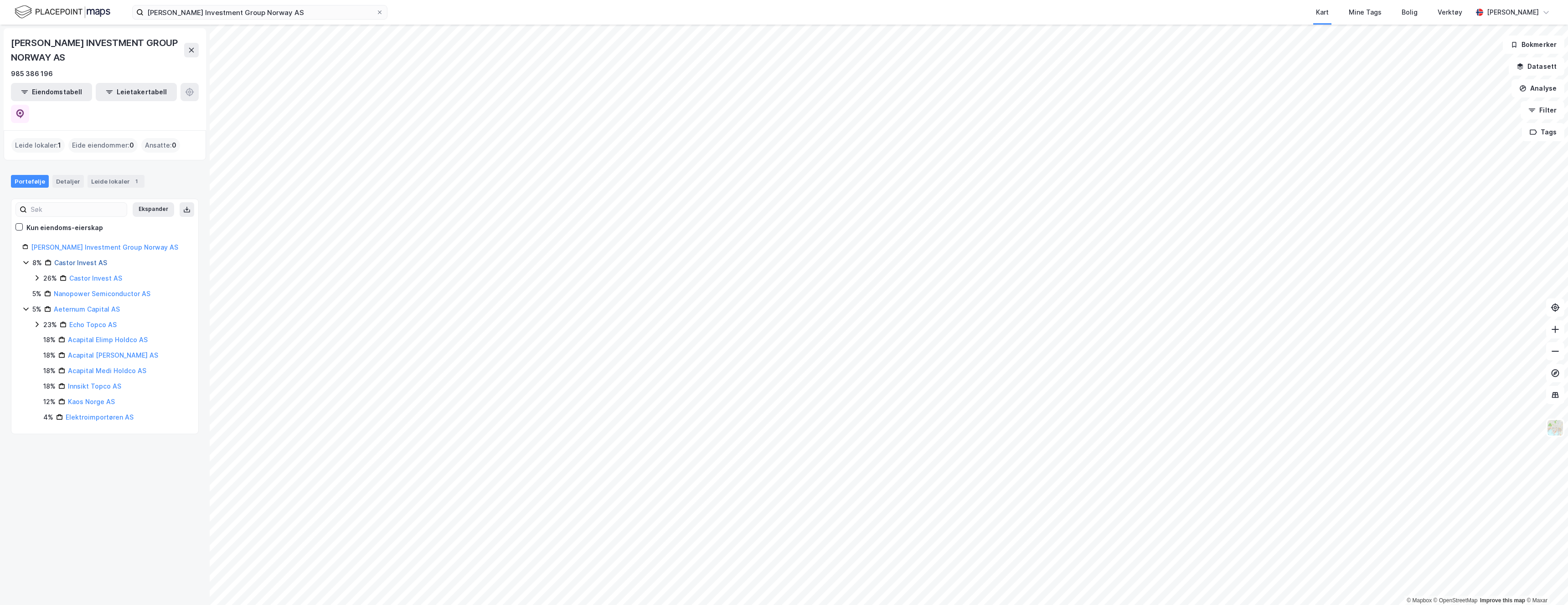
click at [78, 258] on link "Castor Invest AS" at bounding box center [80, 262] width 53 height 8
click at [83, 243] on link "[PERSON_NAME] Investment Group Norway AS" at bounding box center [104, 247] width 147 height 8
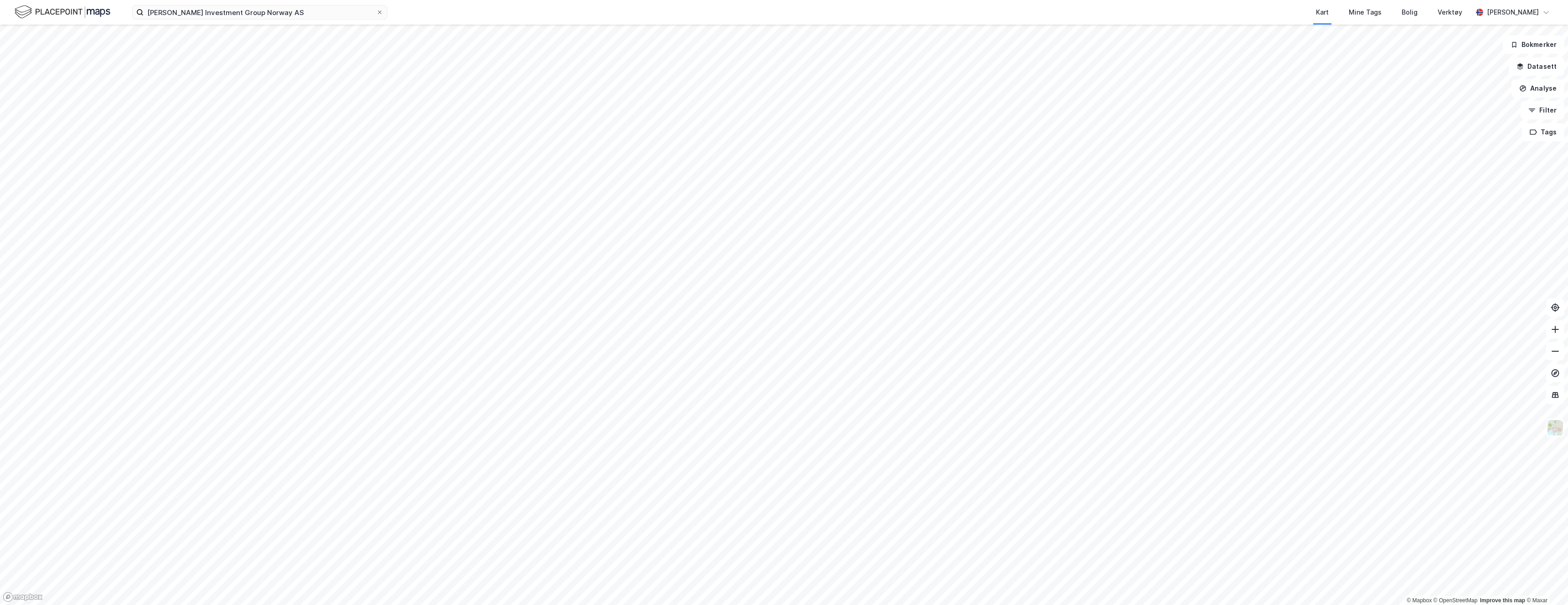
click at [289, 2] on div "Borgen Investment Group Norway AS Kart Mine Tags Bolig Verktøy Alexander Bjørgan" at bounding box center [784, 12] width 1568 height 24
click at [285, 19] on label "[PERSON_NAME] Investment Group Norway AS" at bounding box center [260, 12] width 255 height 15
click at [285, 19] on input "[PERSON_NAME] Investment Group Norway AS" at bounding box center [259, 12] width 233 height 13
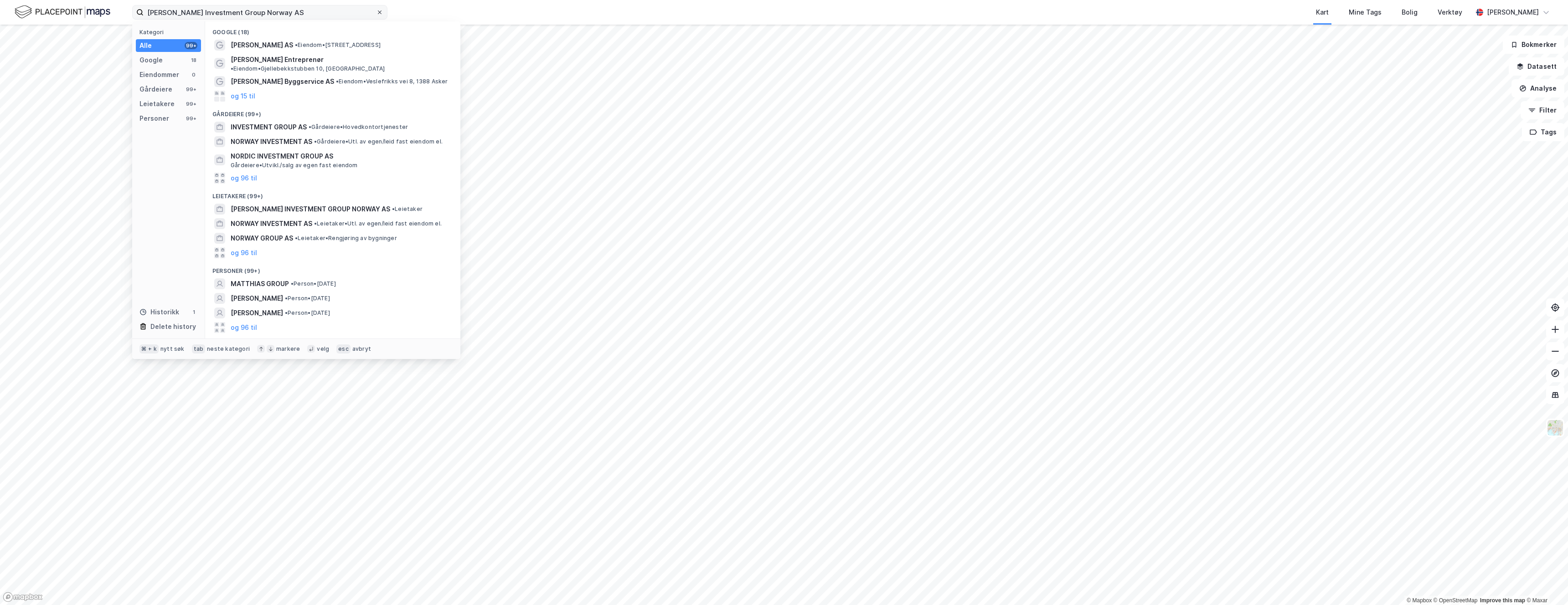
click at [382, 13] on icon at bounding box center [379, 12] width 6 height 6
click at [376, 13] on input "[PERSON_NAME] Investment Group Norway AS" at bounding box center [259, 12] width 233 height 13
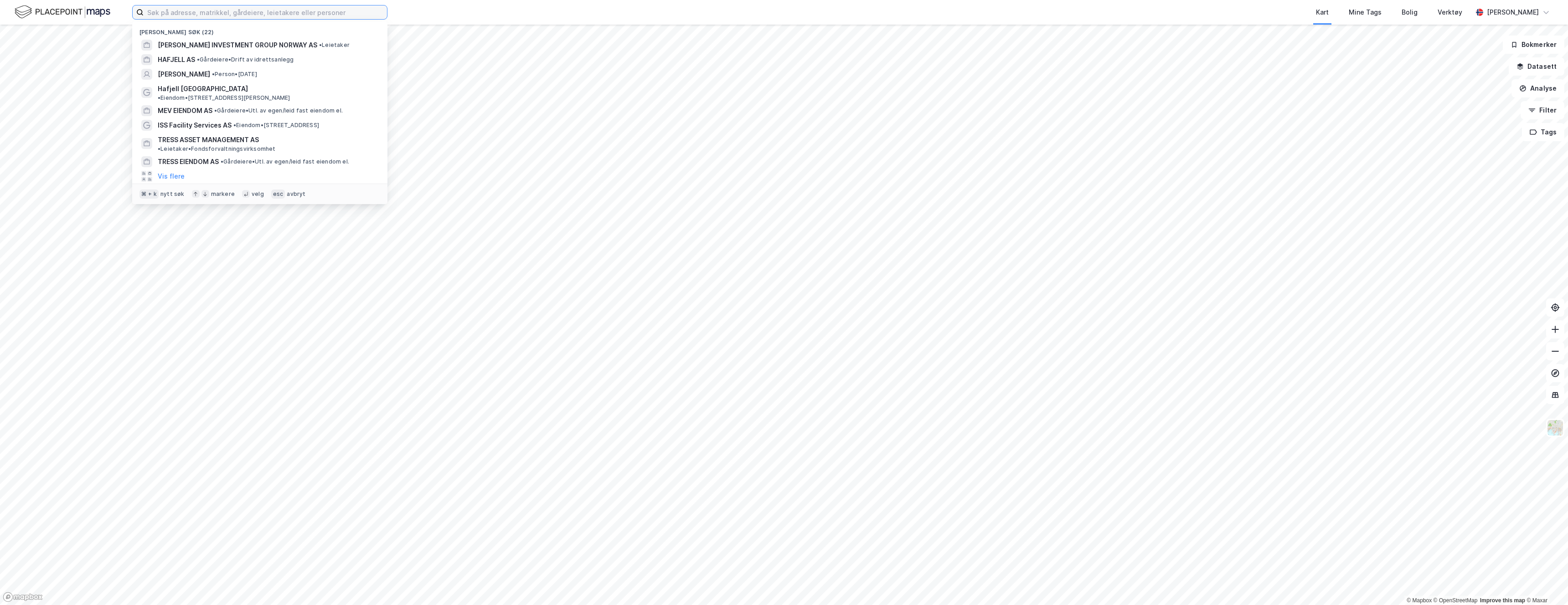
click at [359, 13] on input at bounding box center [265, 12] width 244 height 13
paste input "Borgen Union Properties AS"
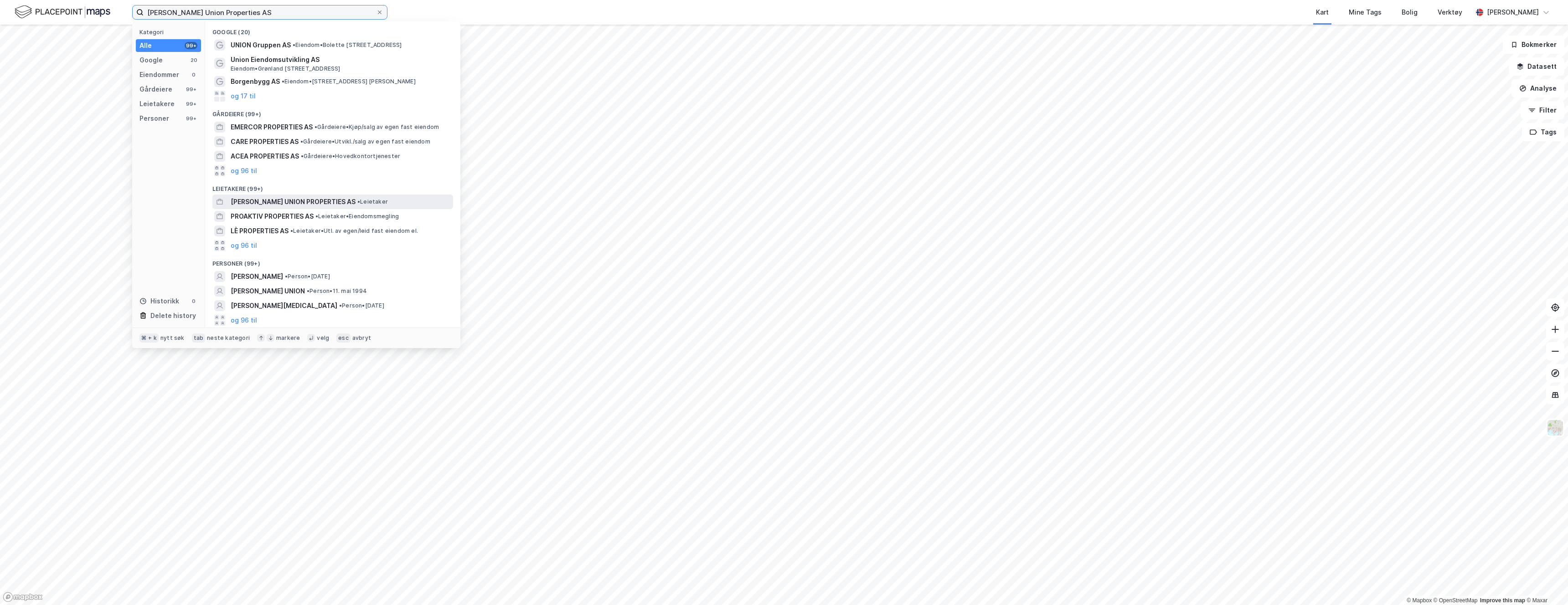
type input "Borgen Union Properties AS"
click at [286, 202] on span "BORGEN UNION PROPERTIES AS" at bounding box center [293, 202] width 125 height 11
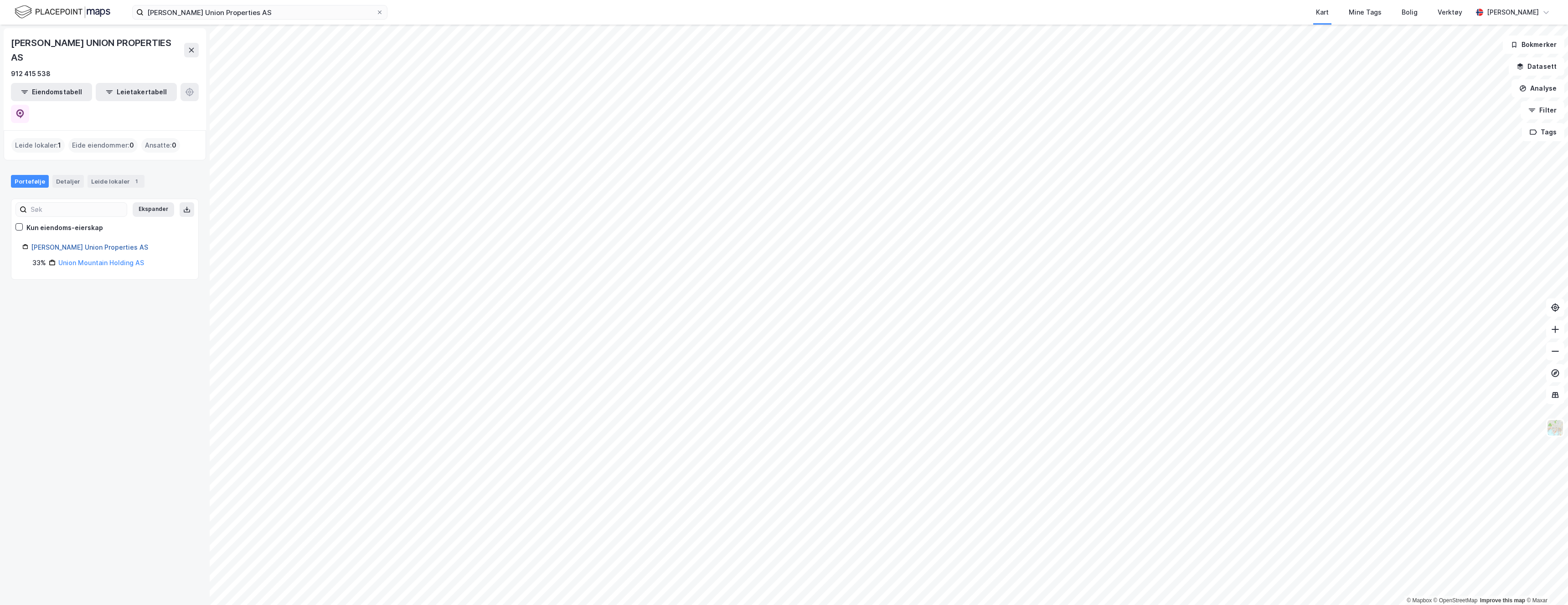
click at [90, 243] on link "Borgen Union Properties AS" at bounding box center [89, 247] width 117 height 8
click at [106, 258] on link "Union Mountain Holding AS" at bounding box center [101, 262] width 86 height 8
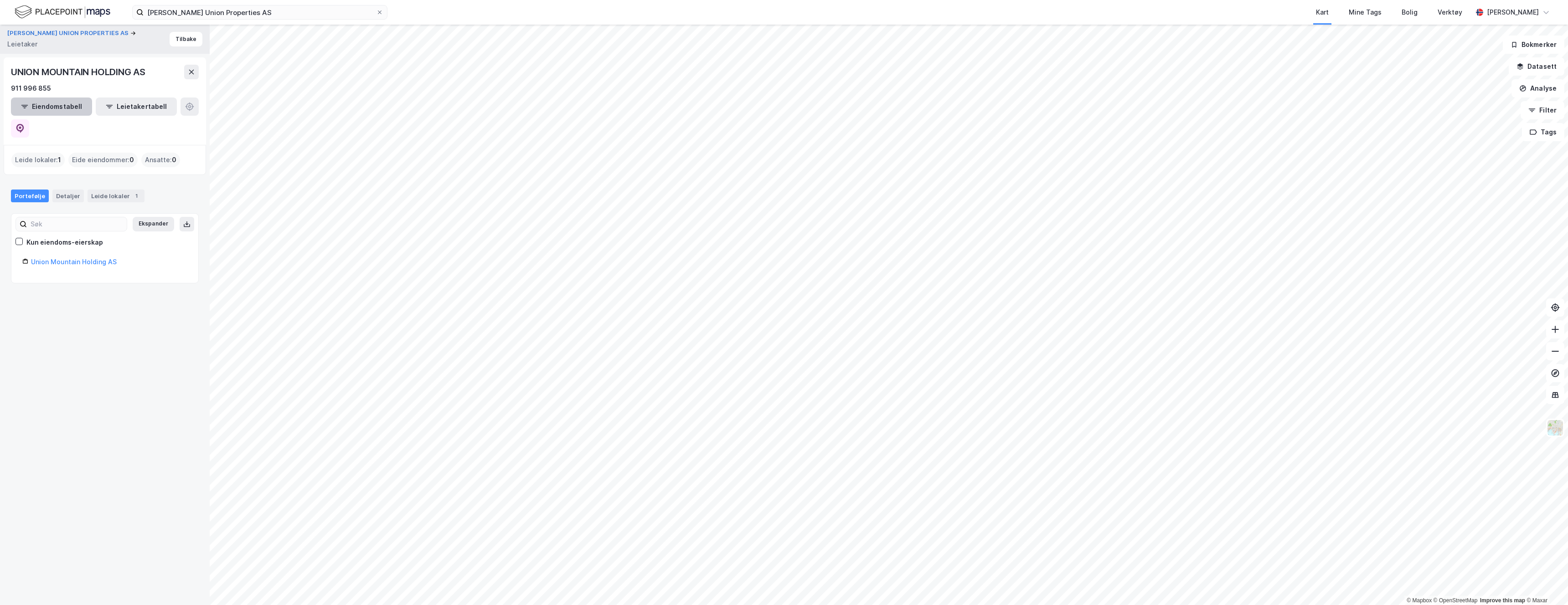
click at [52, 107] on button "Eiendomstabell" at bounding box center [51, 106] width 81 height 18
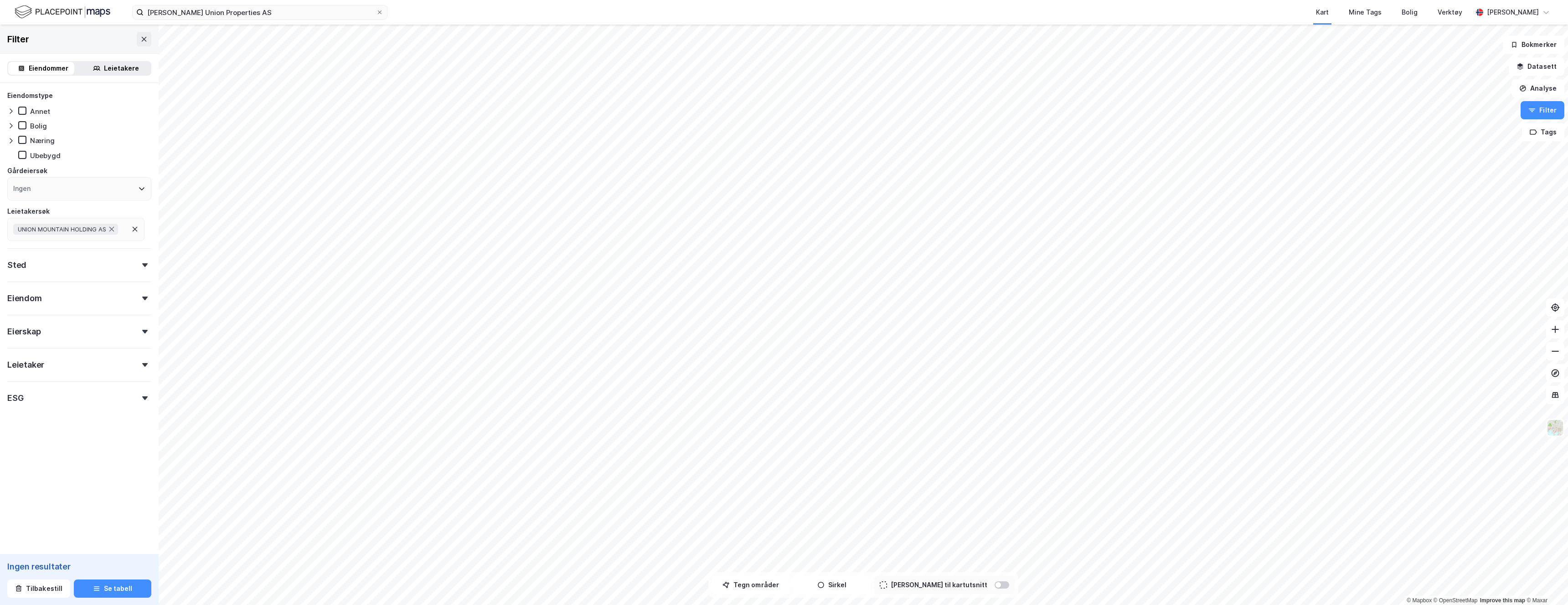
click at [135, 231] on icon at bounding box center [135, 228] width 7 height 7
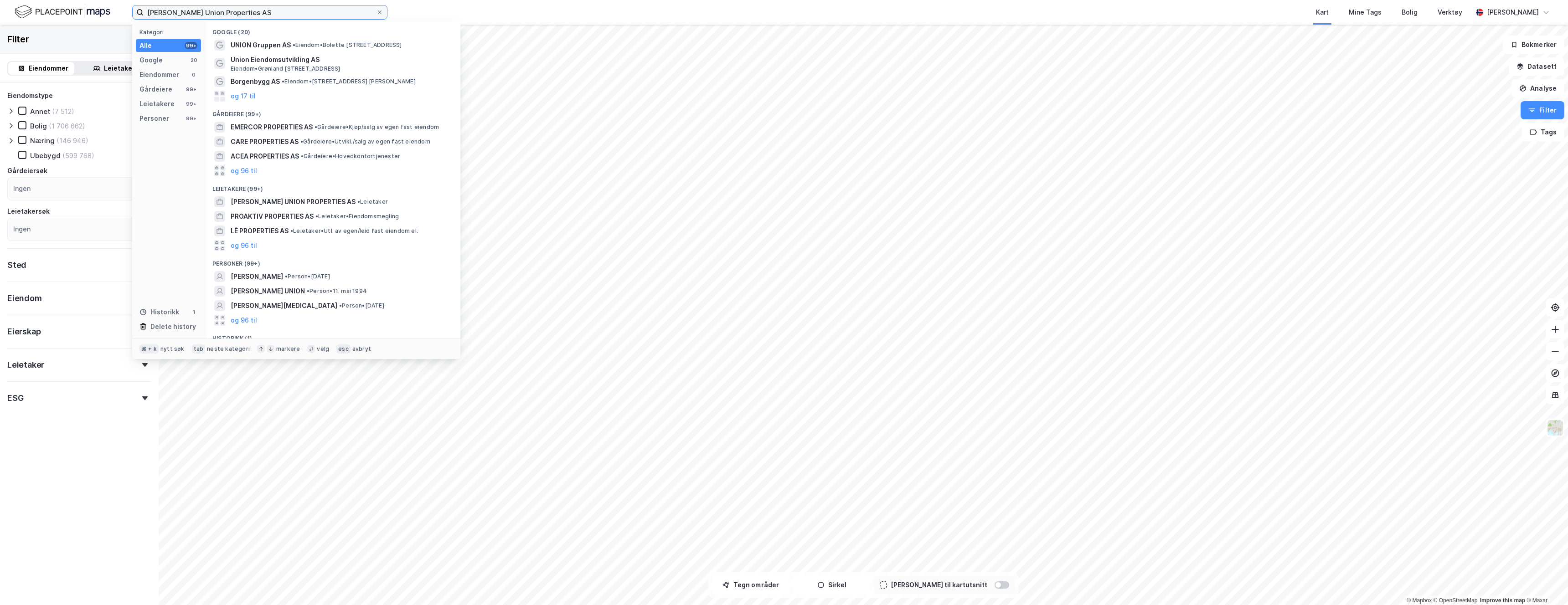
click at [255, 12] on input "Borgen Union Properties AS" at bounding box center [259, 12] width 233 height 13
click at [274, 139] on span "CARE PROPERTIES AS" at bounding box center [265, 142] width 68 height 11
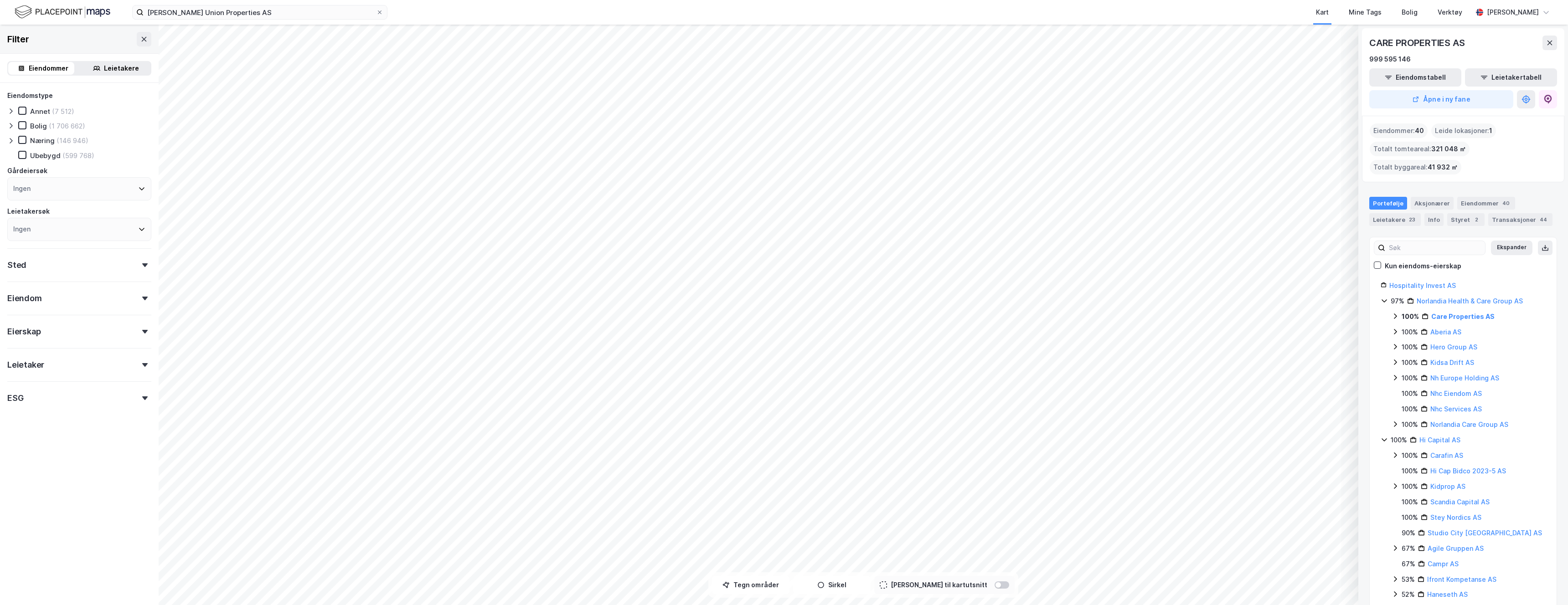
click at [1395, 132] on div "Eiendommer : 40" at bounding box center [1398, 131] width 58 height 15
